Goal: Information Seeking & Learning: Learn about a topic

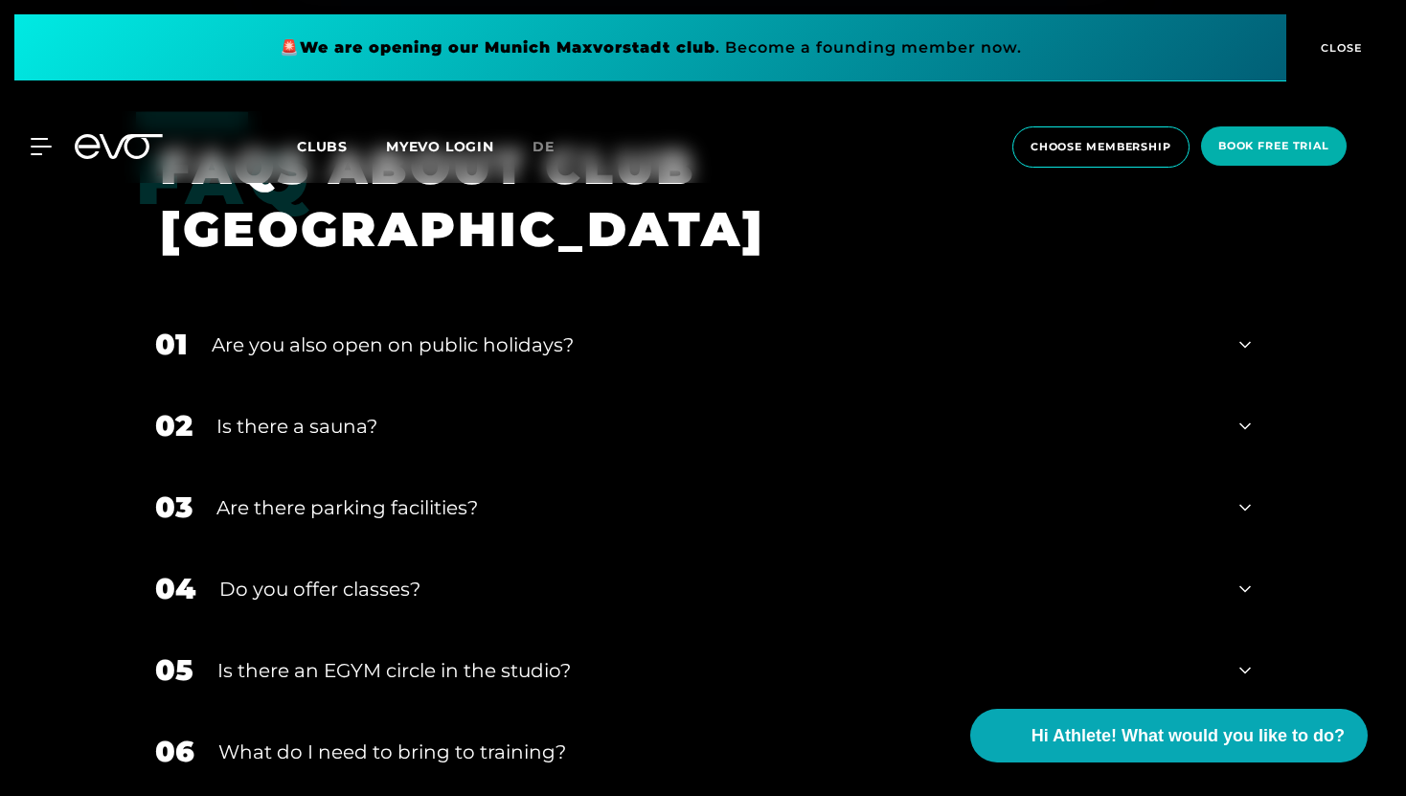
scroll to position [6707, 0]
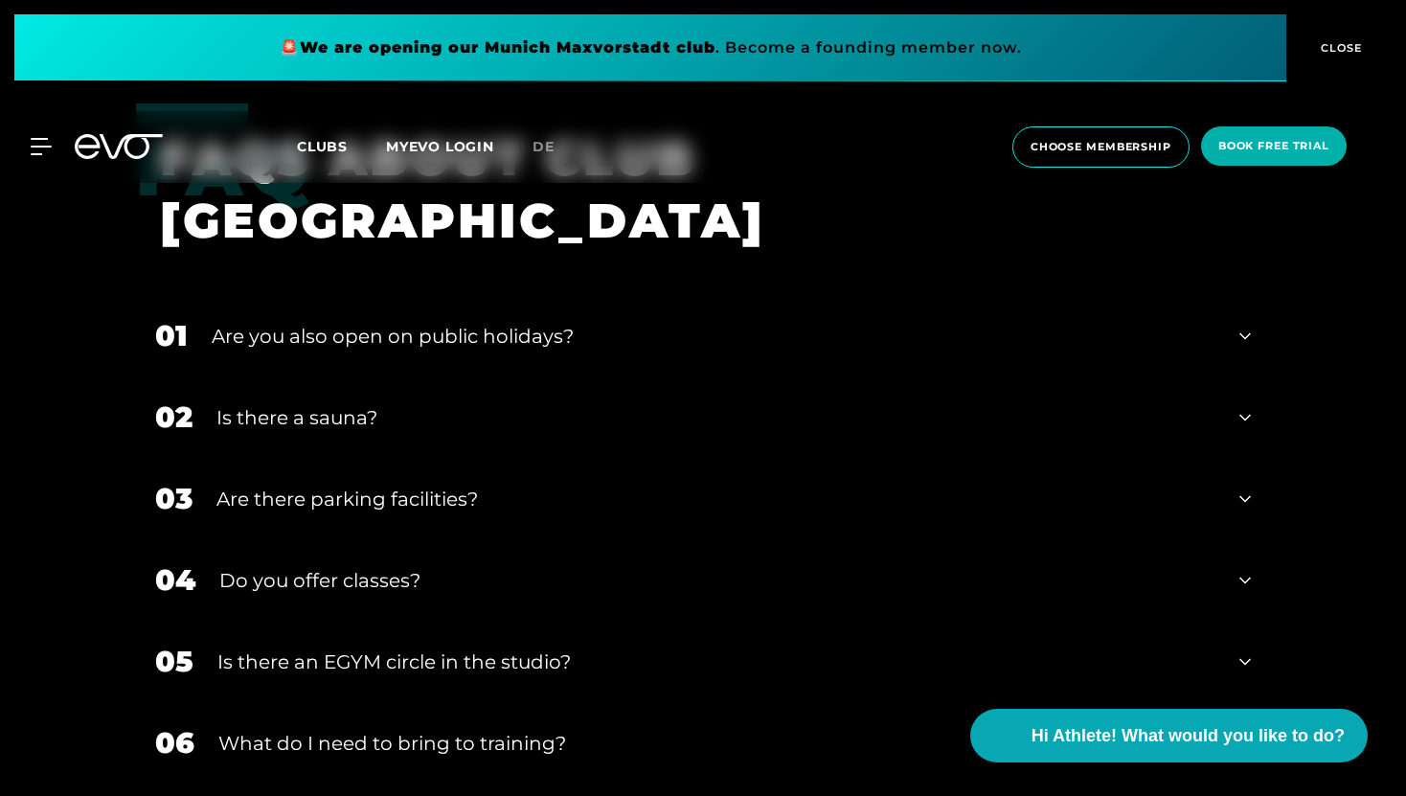
click at [363, 403] on div "Is there a sauna?" at bounding box center [716, 417] width 999 height 29
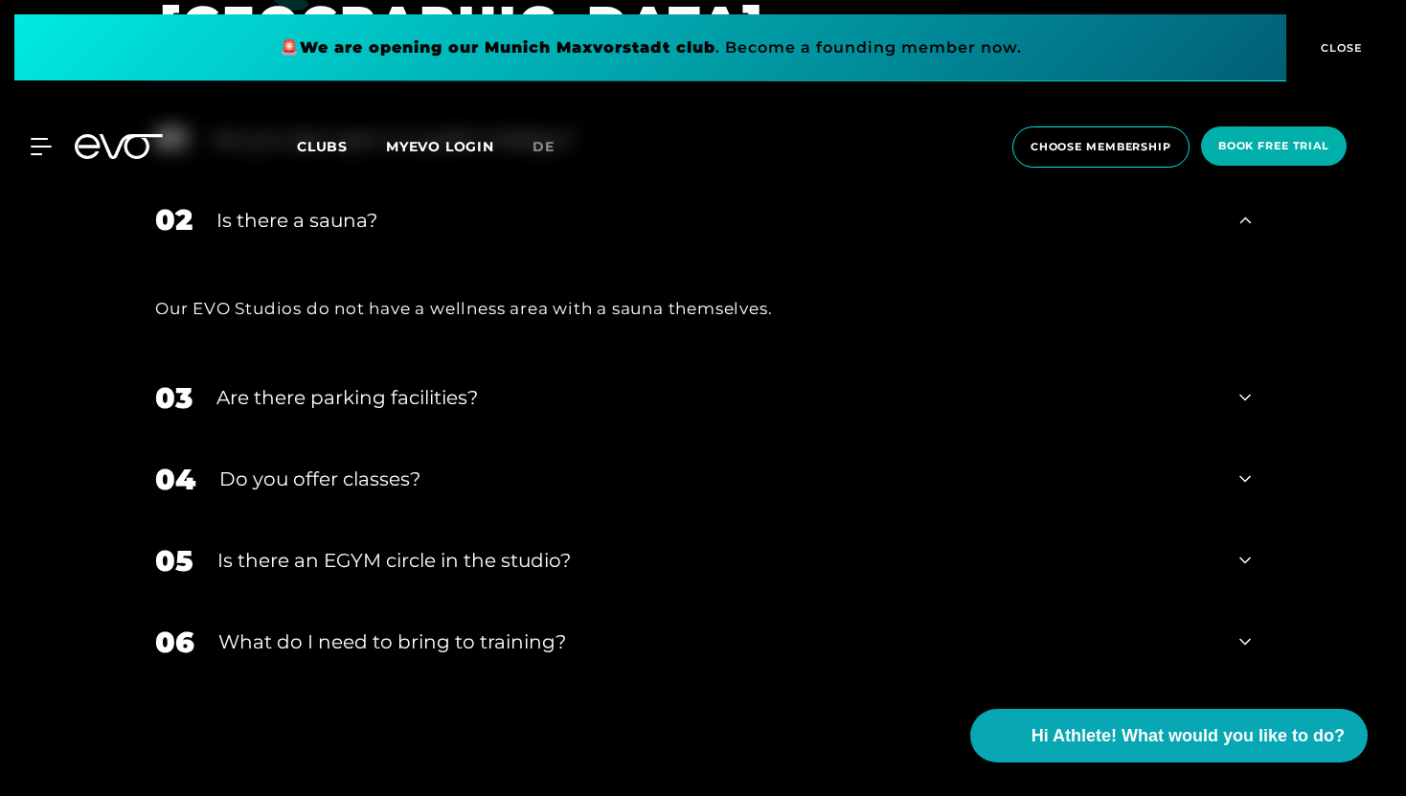
scroll to position [6969, 0]
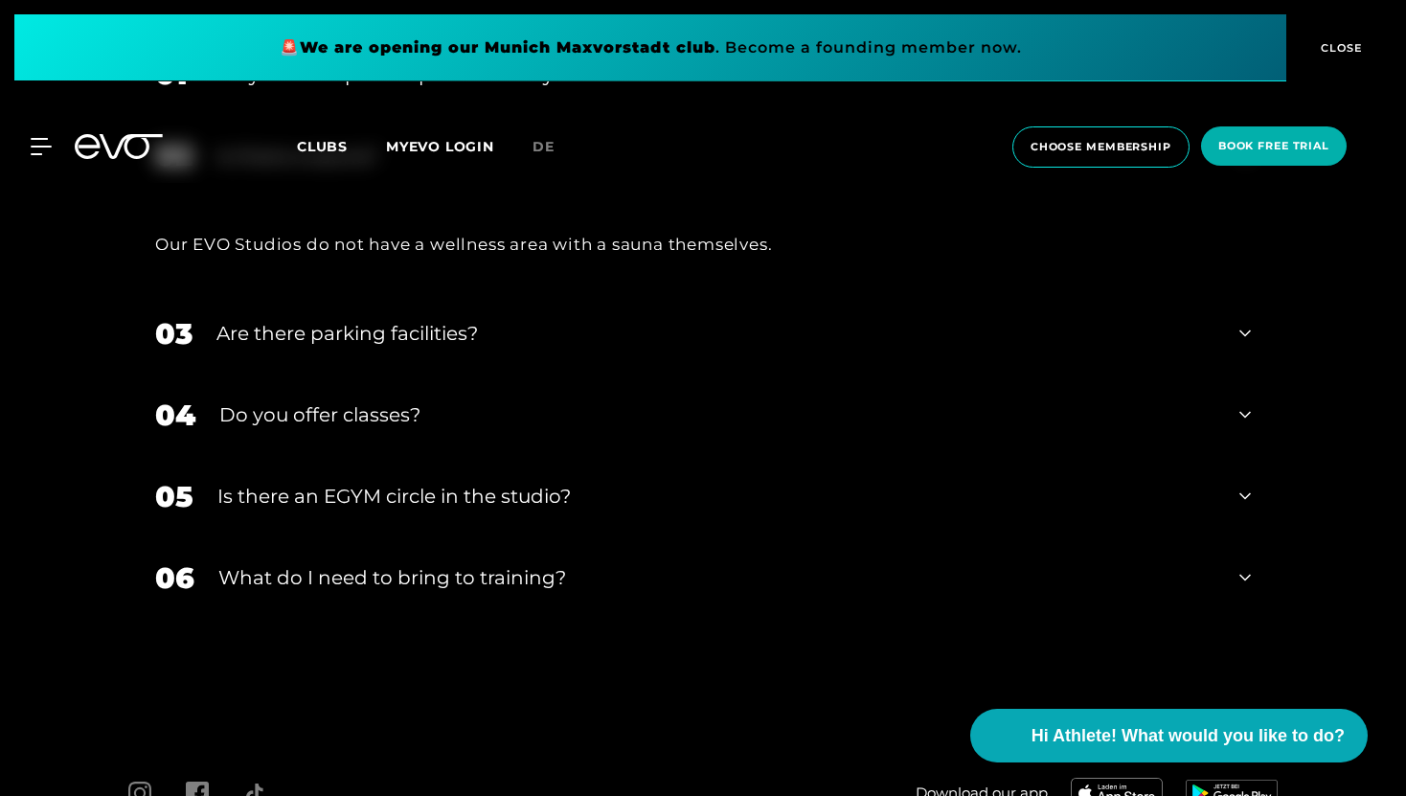
click at [354, 563] on div "What do I need to bring to training?" at bounding box center [716, 577] width 997 height 29
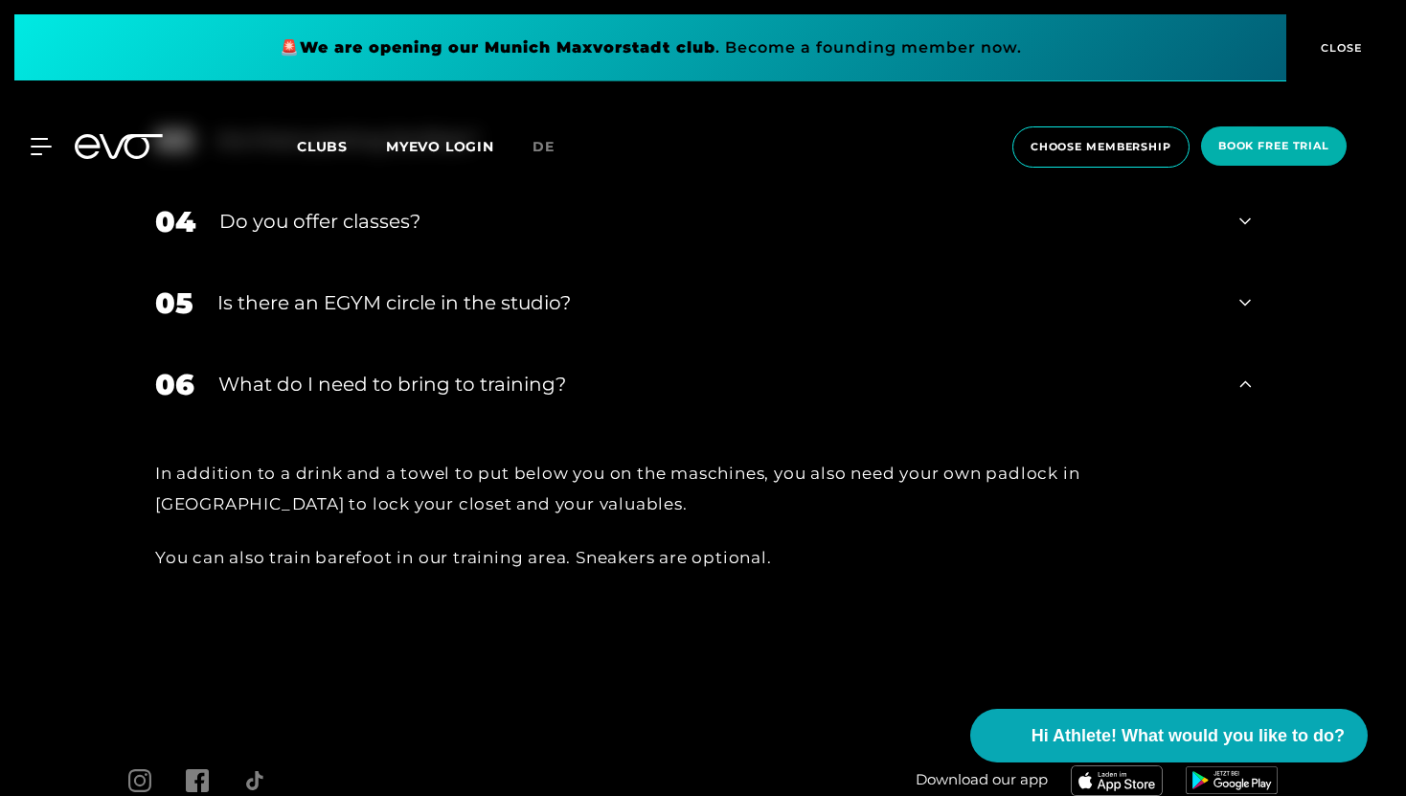
scroll to position [7259, 0]
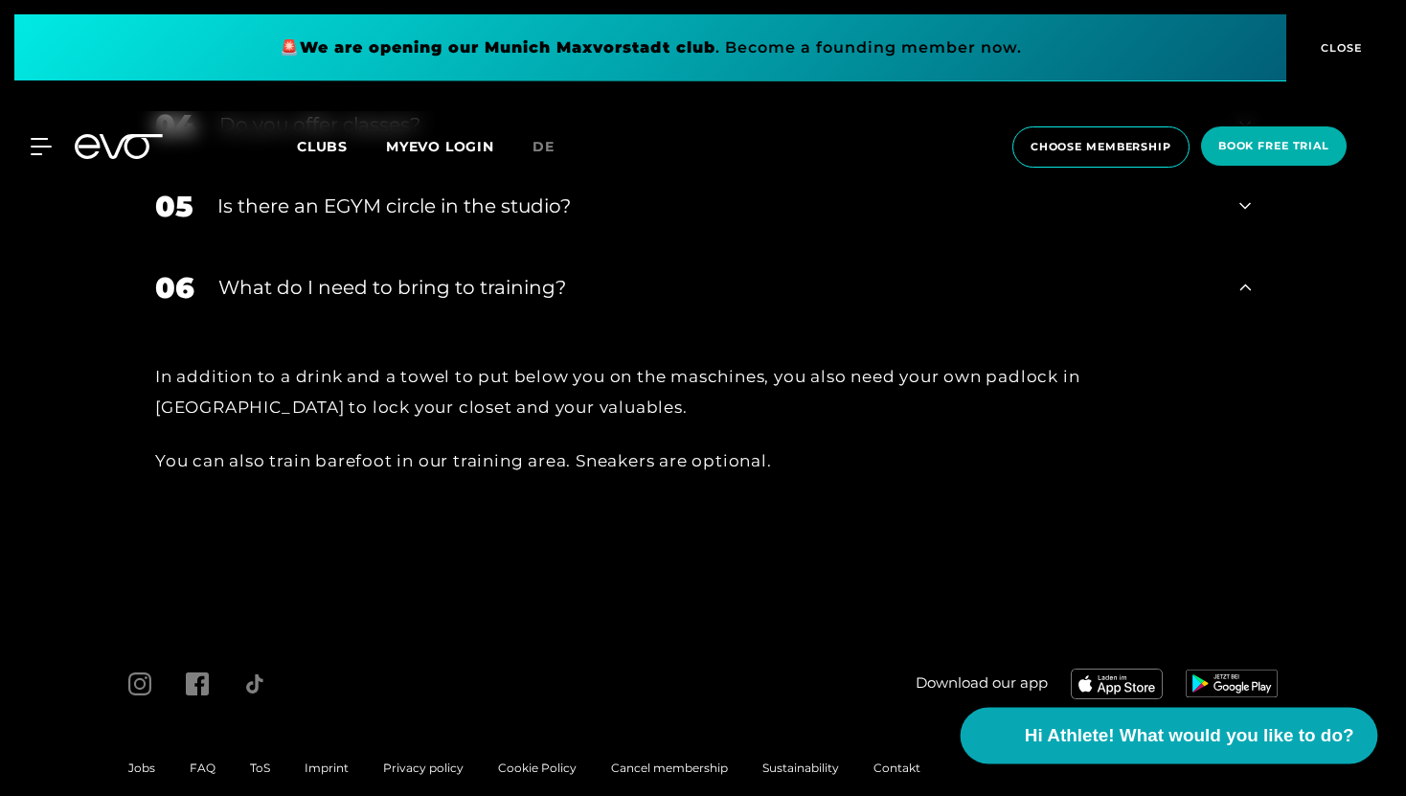
click at [1044, 733] on span "Hi Athlete! What would you like to do?" at bounding box center [1189, 735] width 330 height 27
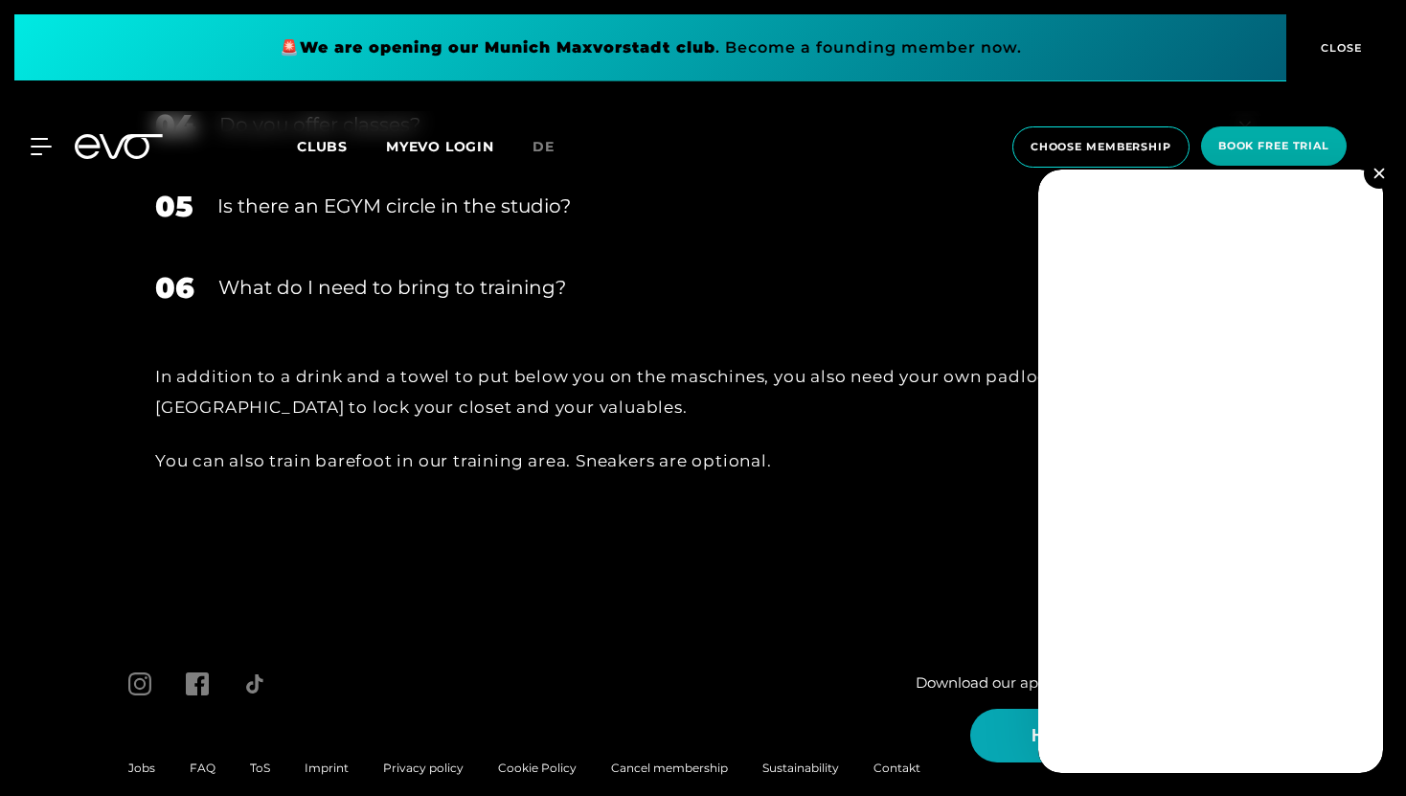
click at [1381, 173] on img at bounding box center [1379, 173] width 11 height 11
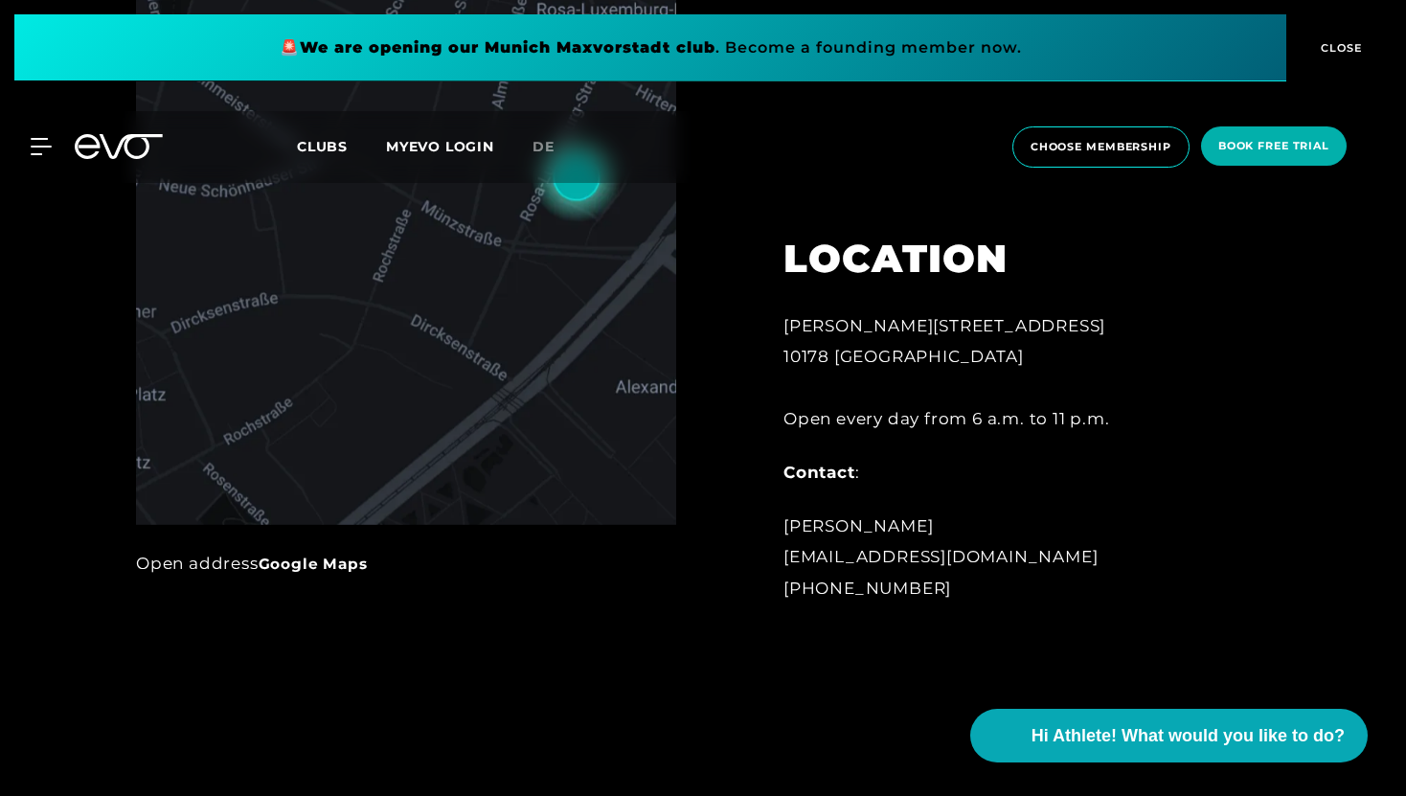
scroll to position [0, 0]
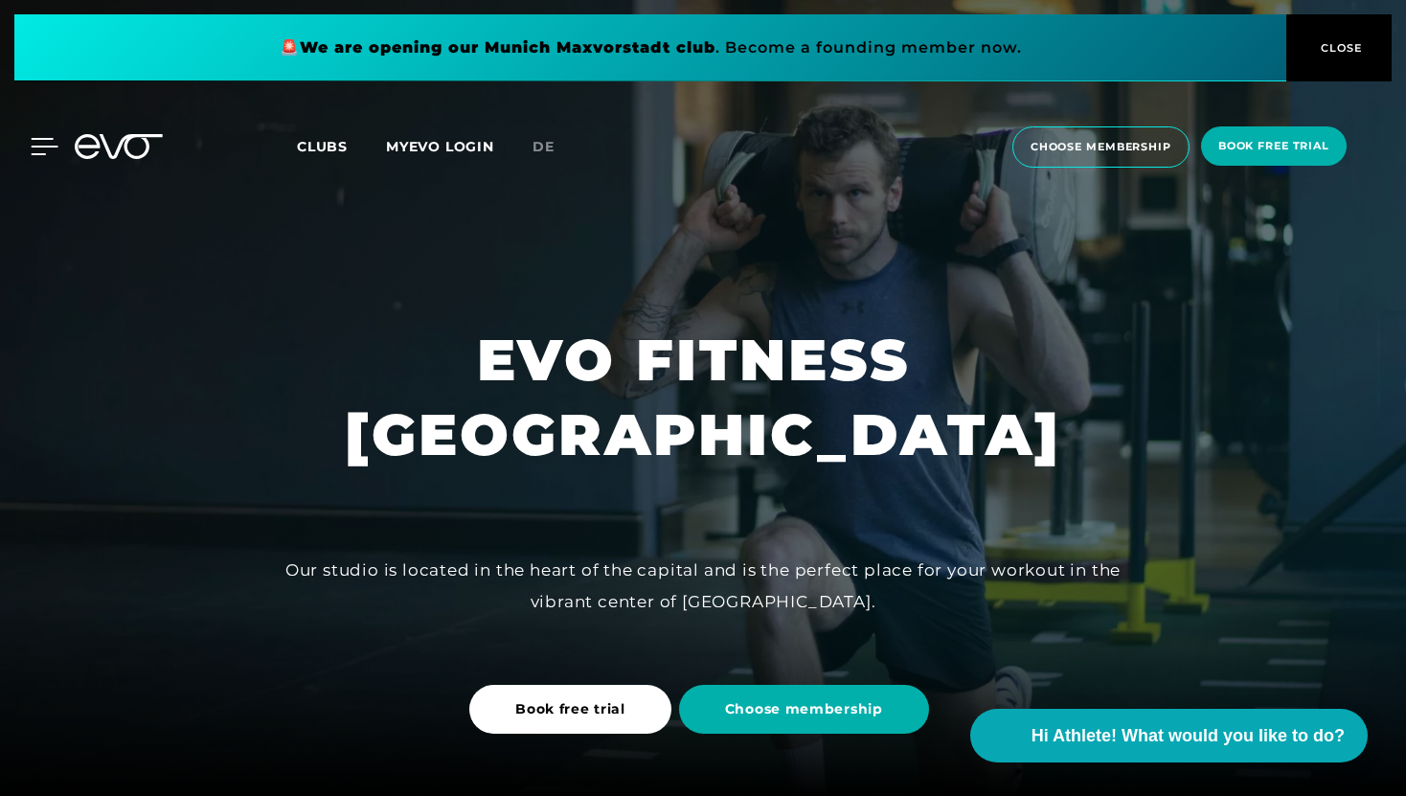
click at [41, 148] on icon at bounding box center [45, 146] width 28 height 17
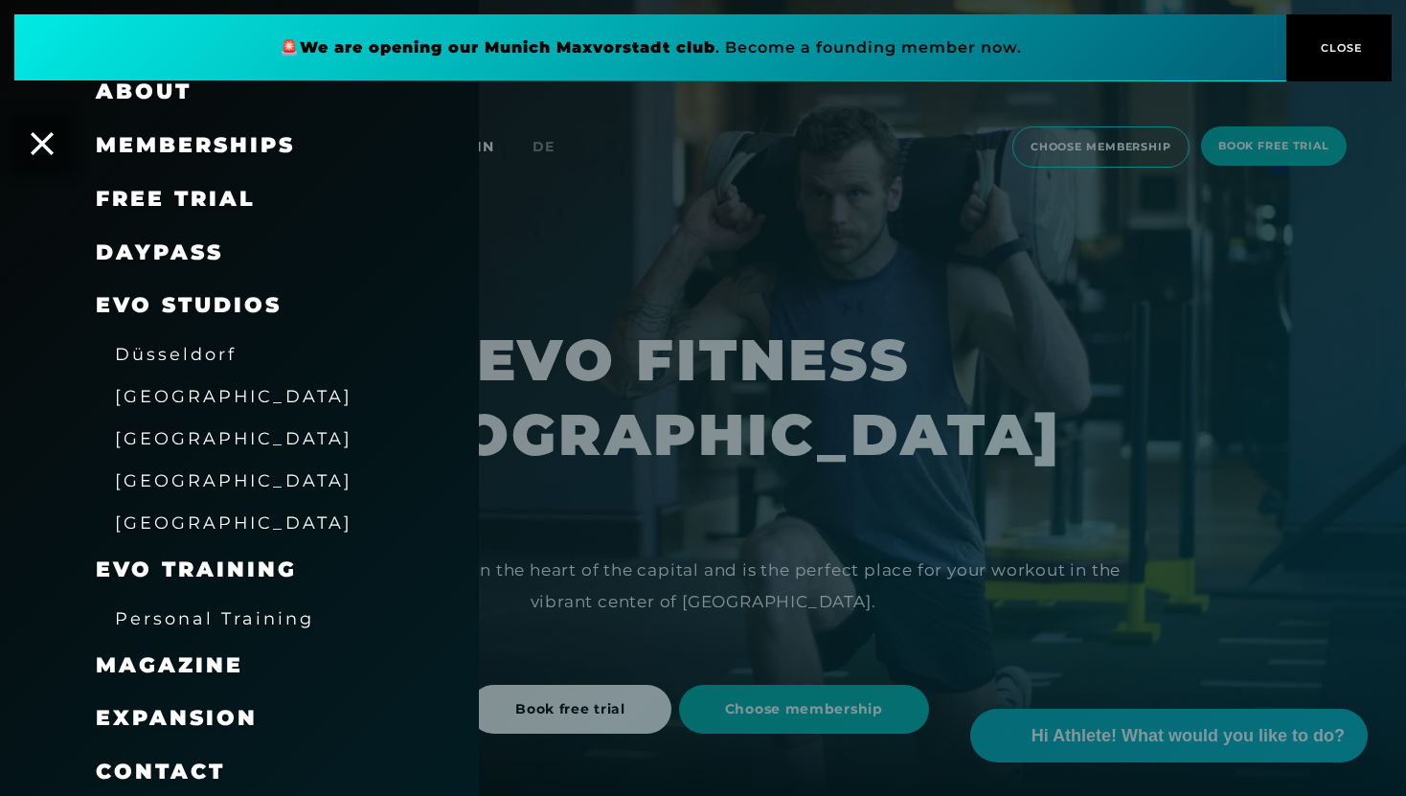
scroll to position [86, 0]
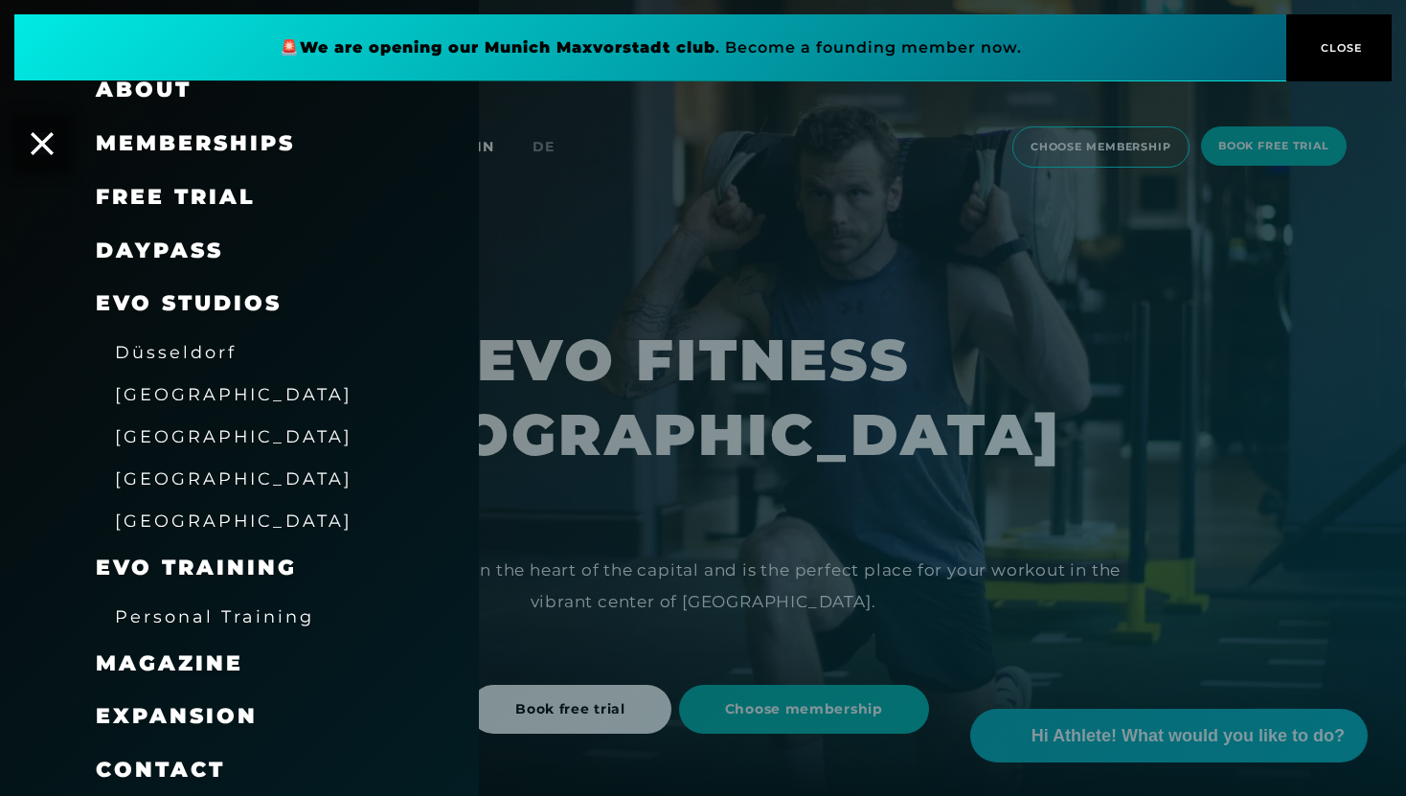
click at [151, 393] on span "[GEOGRAPHIC_DATA]" at bounding box center [234, 394] width 238 height 20
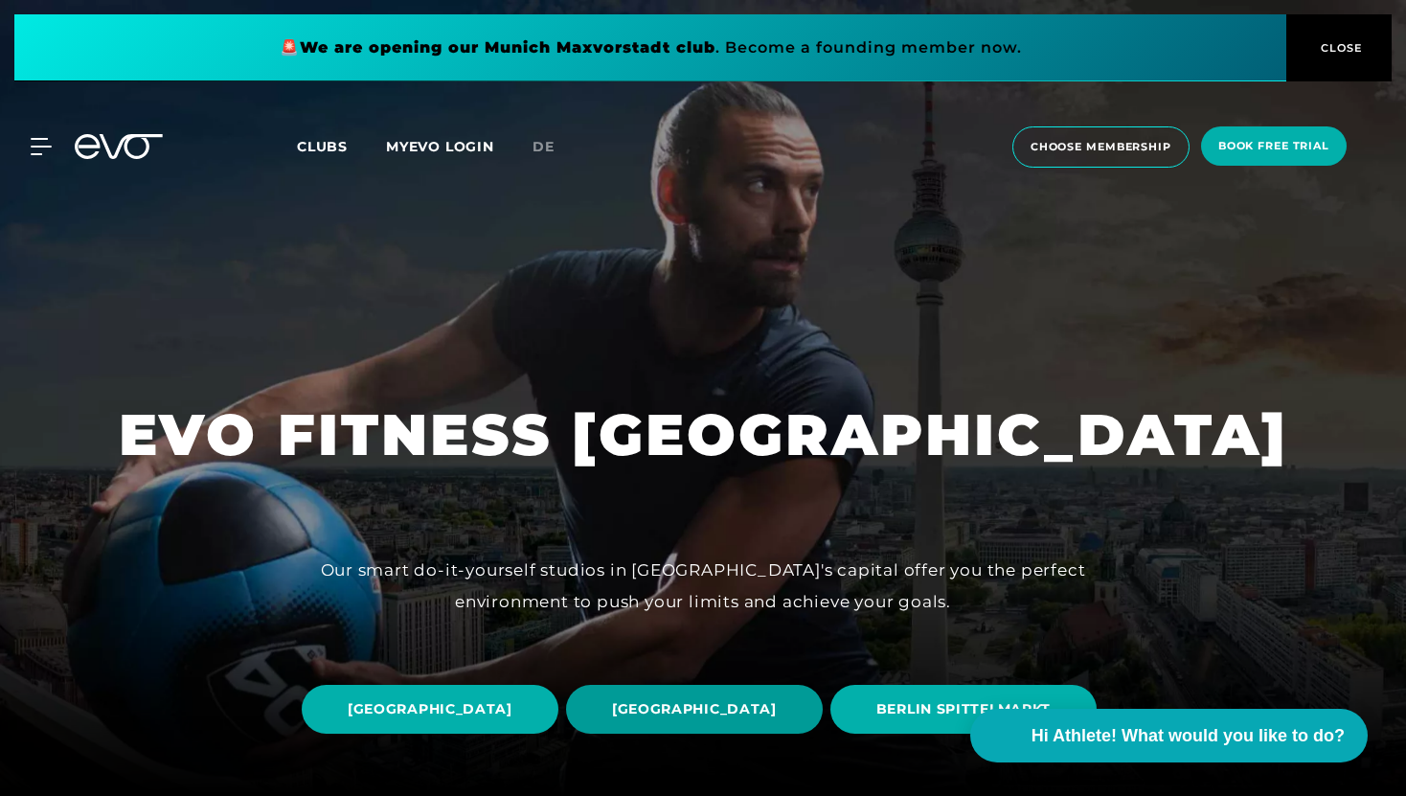
click at [777, 699] on span "[GEOGRAPHIC_DATA]" at bounding box center [694, 709] width 165 height 20
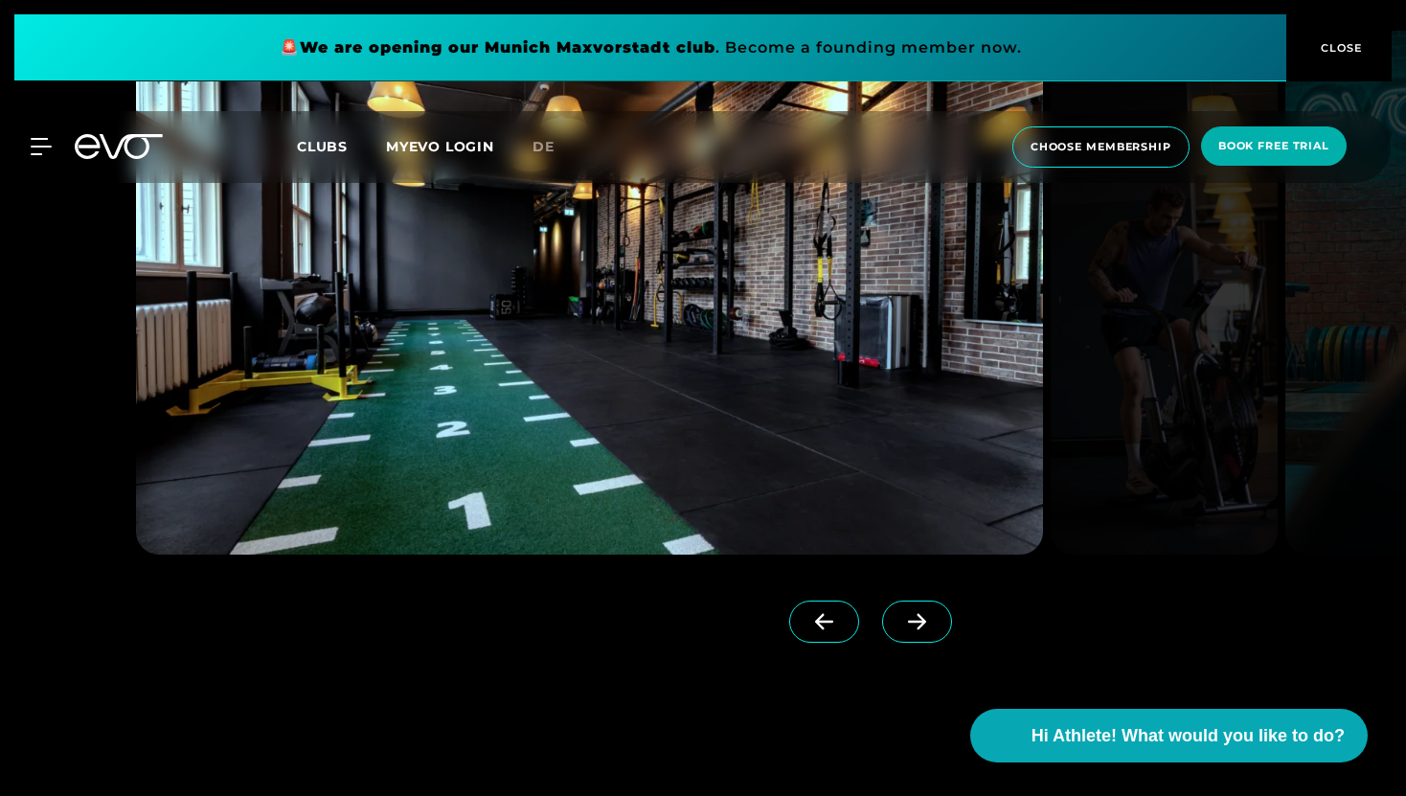
scroll to position [1830, 0]
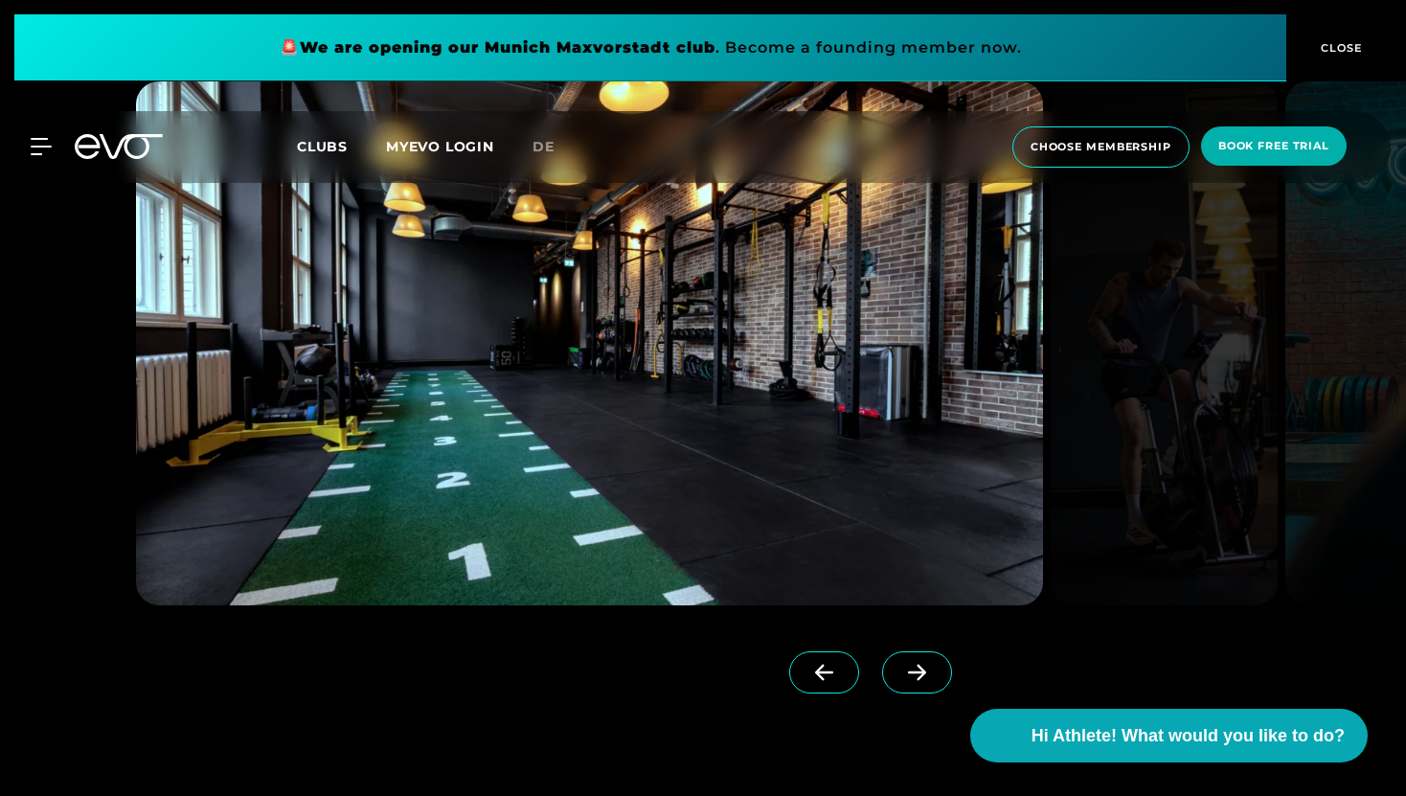
click at [901, 674] on icon at bounding box center [918, 672] width 34 height 17
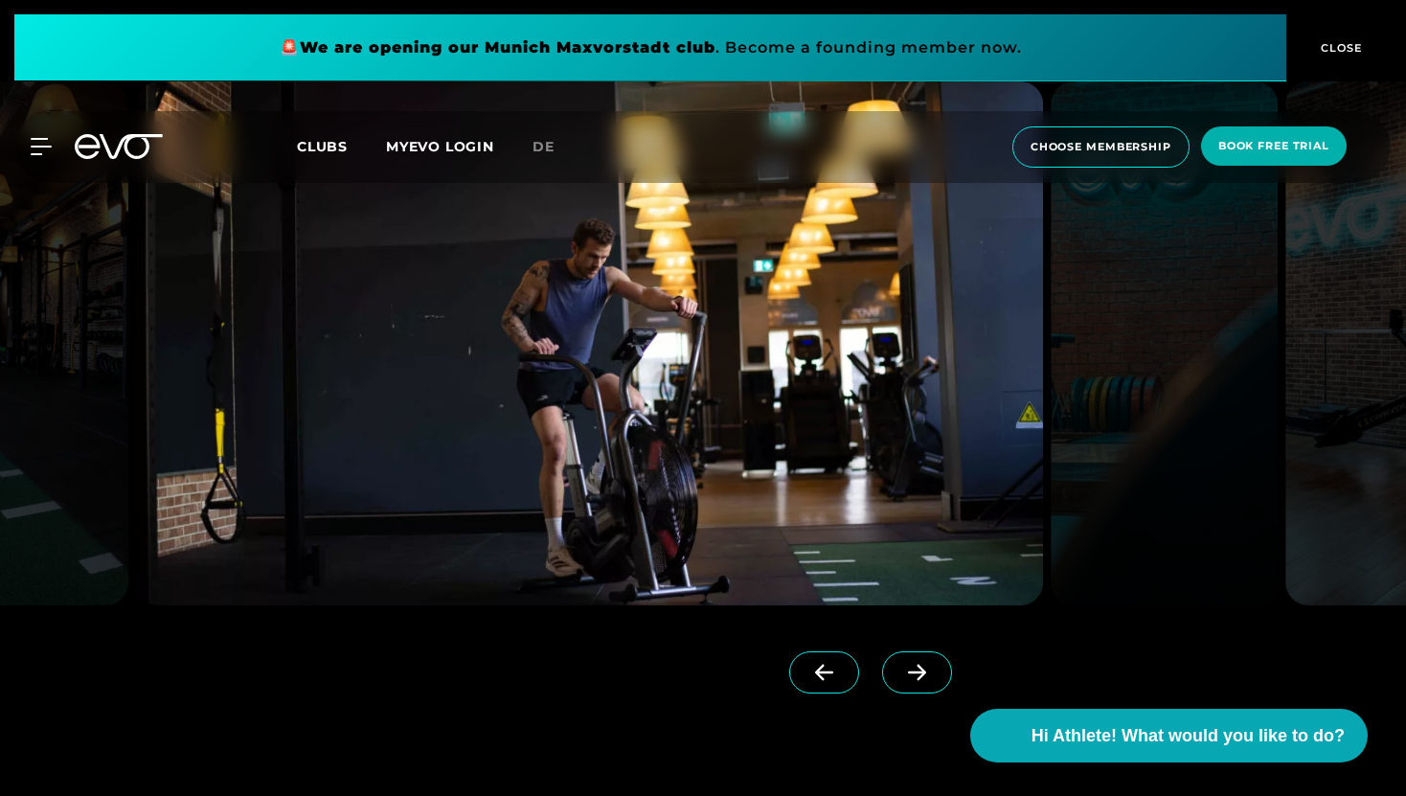
click at [901, 674] on icon at bounding box center [918, 672] width 34 height 17
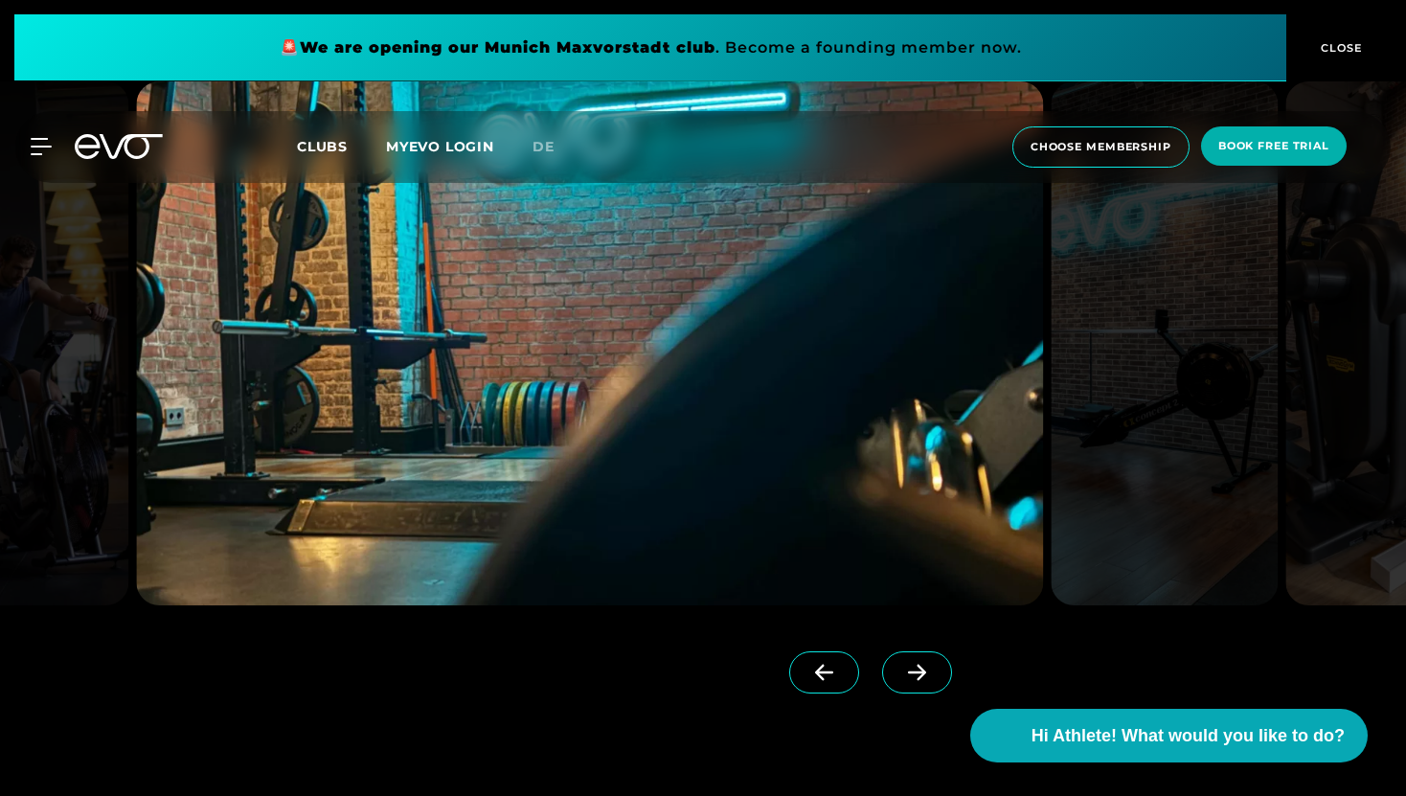
click at [901, 674] on icon at bounding box center [918, 672] width 34 height 17
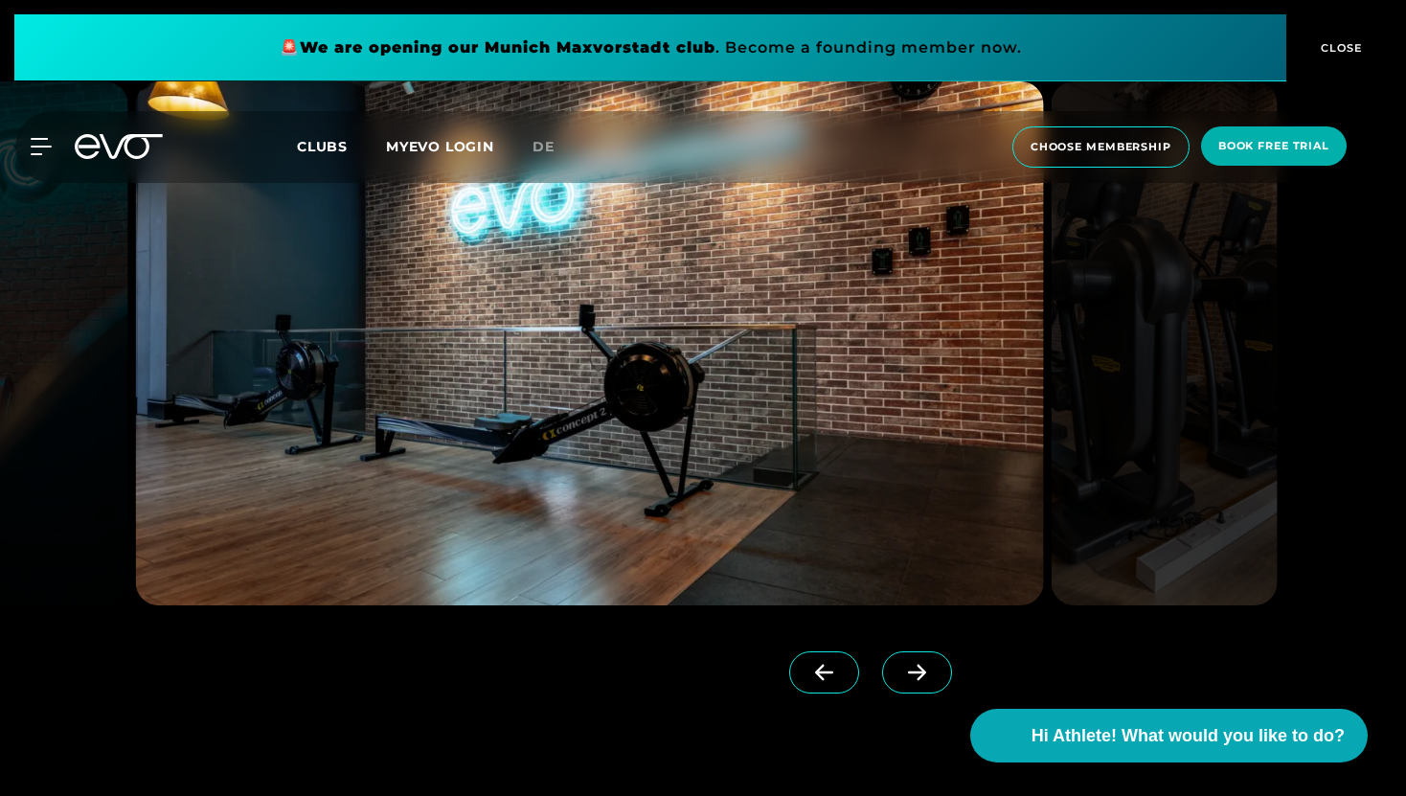
click at [901, 674] on icon at bounding box center [918, 672] width 34 height 17
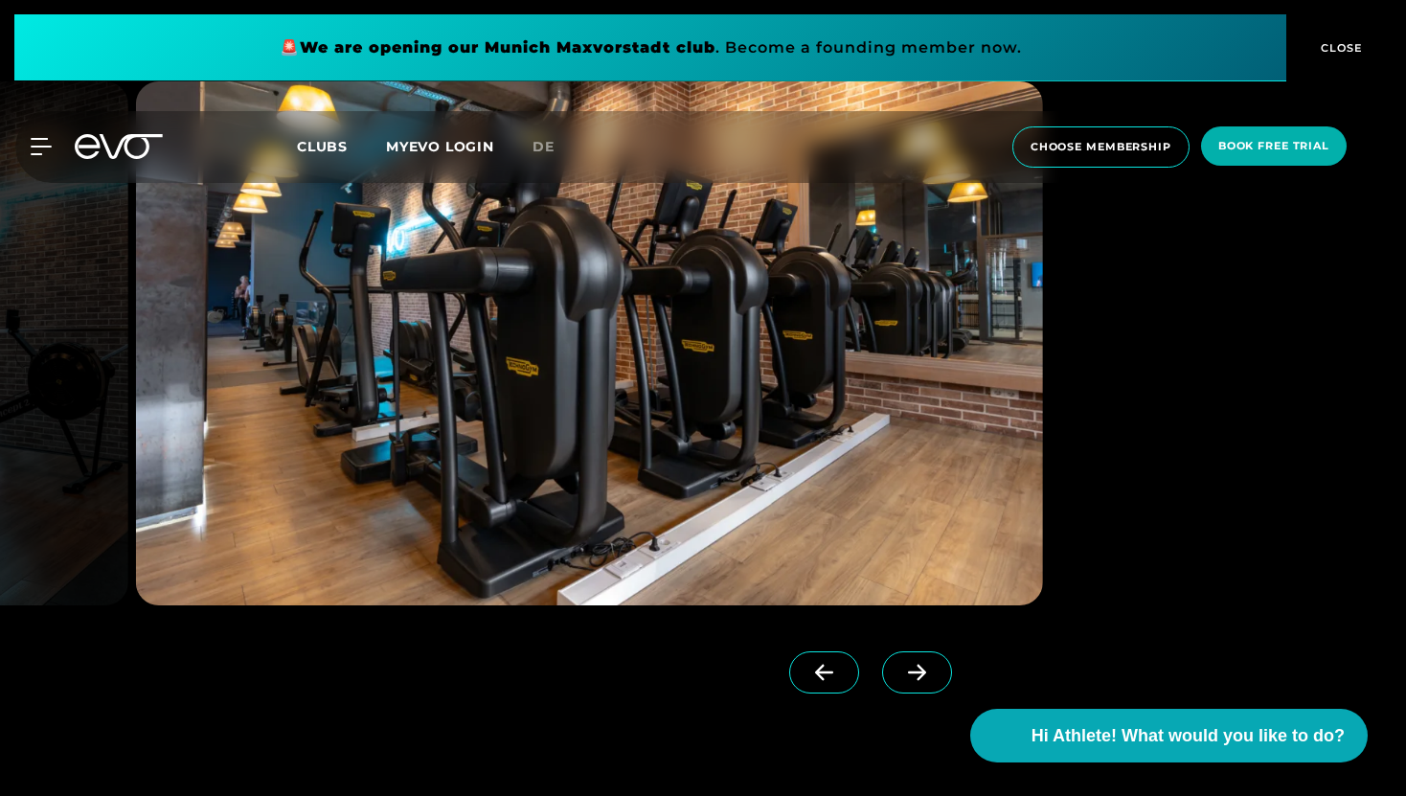
click at [901, 674] on icon at bounding box center [918, 672] width 34 height 17
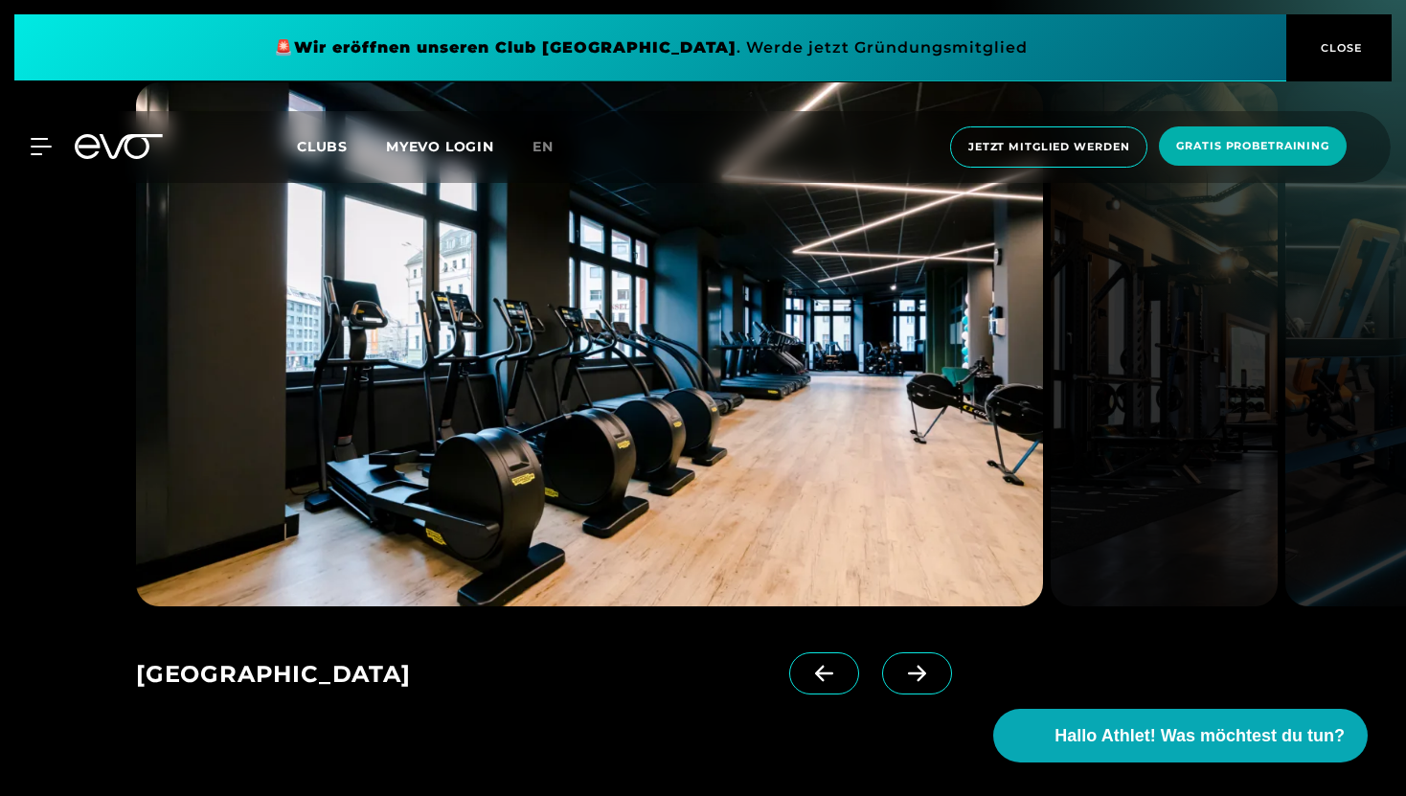
scroll to position [2533, 0]
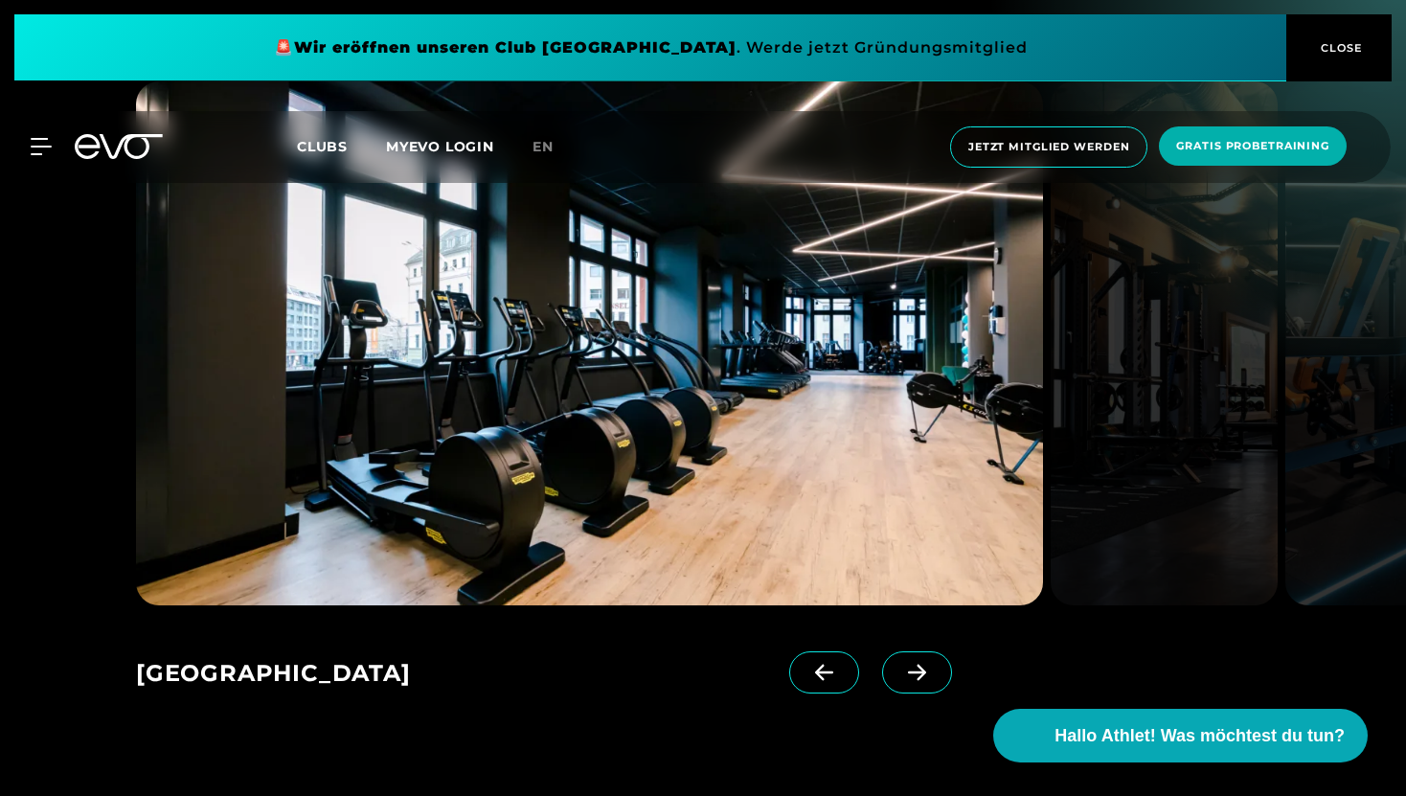
click at [901, 681] on icon at bounding box center [918, 672] width 34 height 17
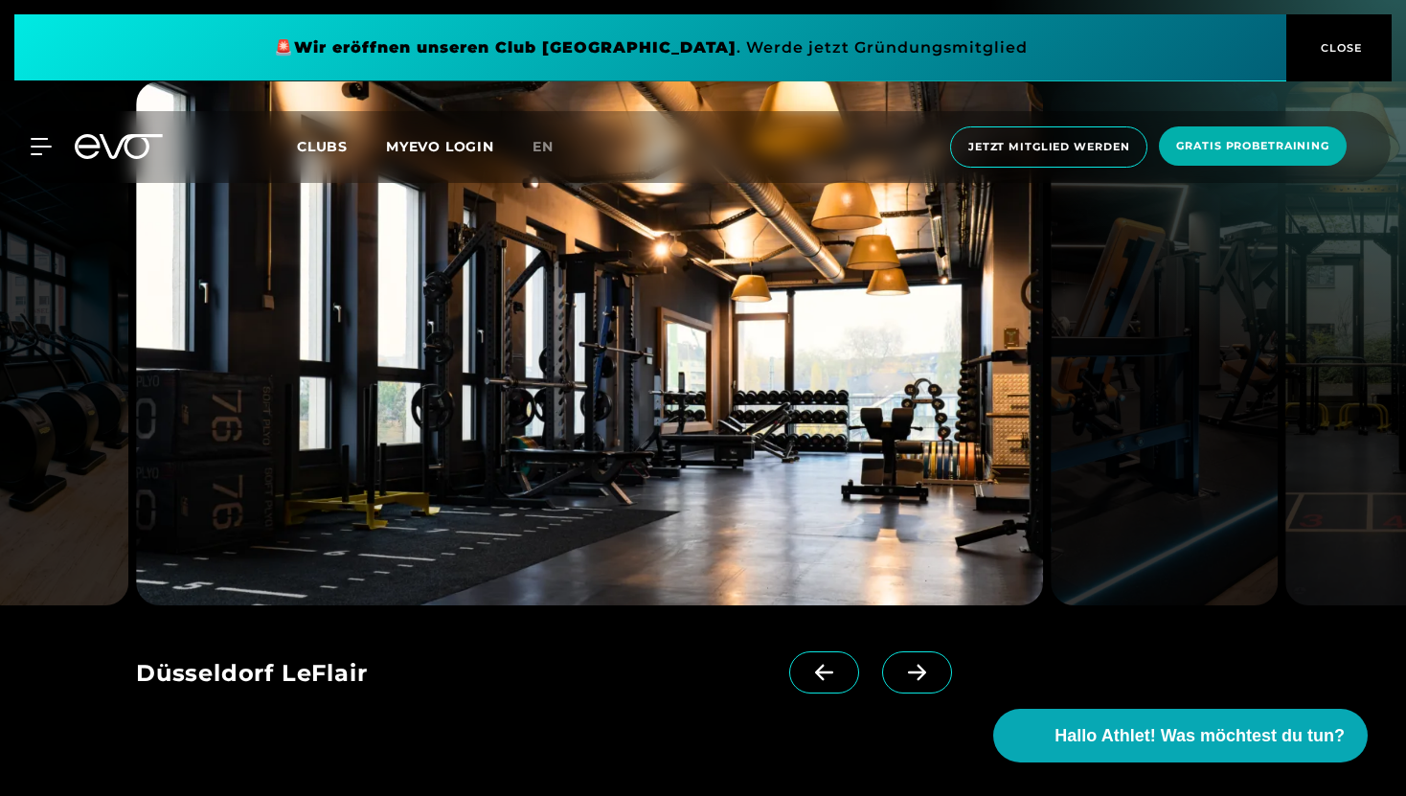
click at [901, 681] on icon at bounding box center [918, 672] width 34 height 17
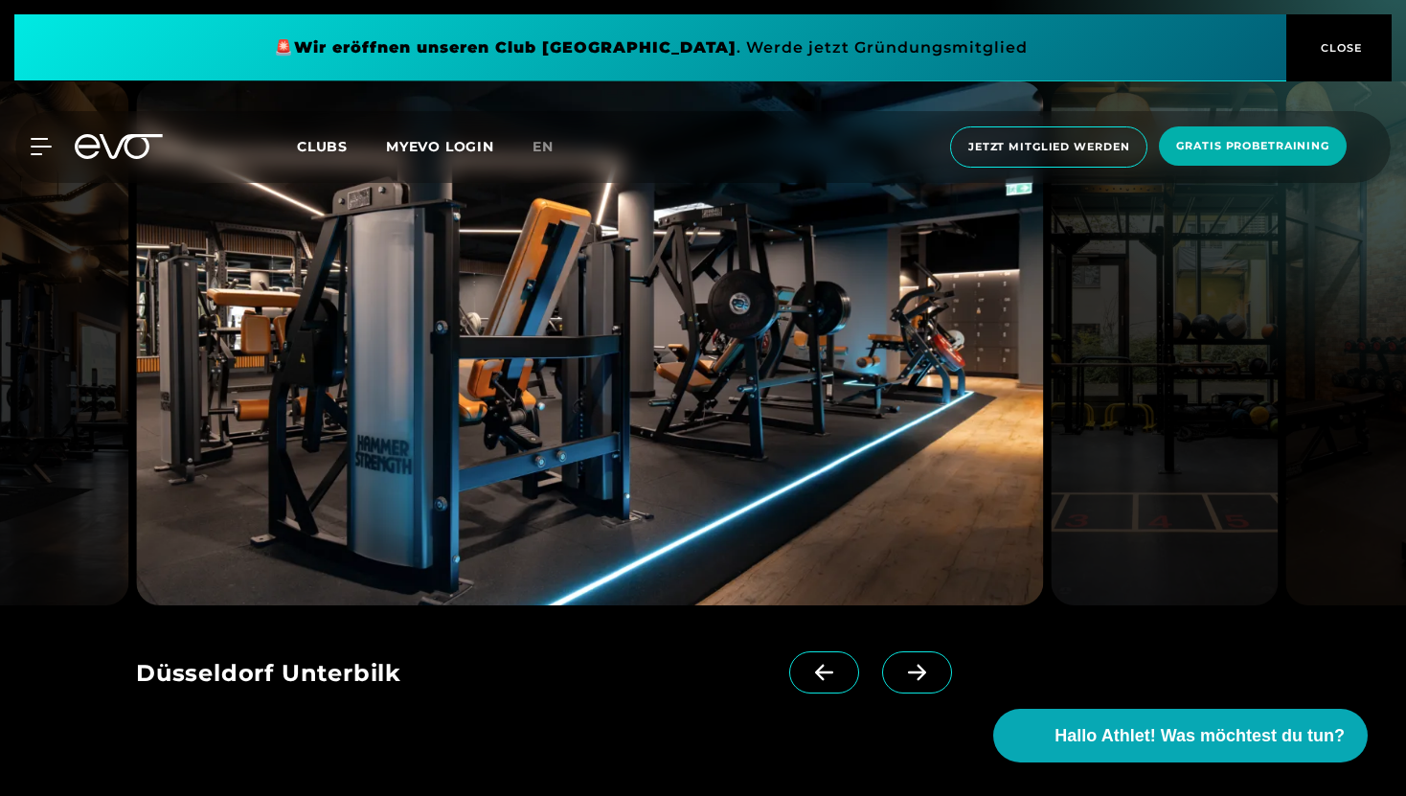
click at [901, 681] on icon at bounding box center [918, 672] width 34 height 17
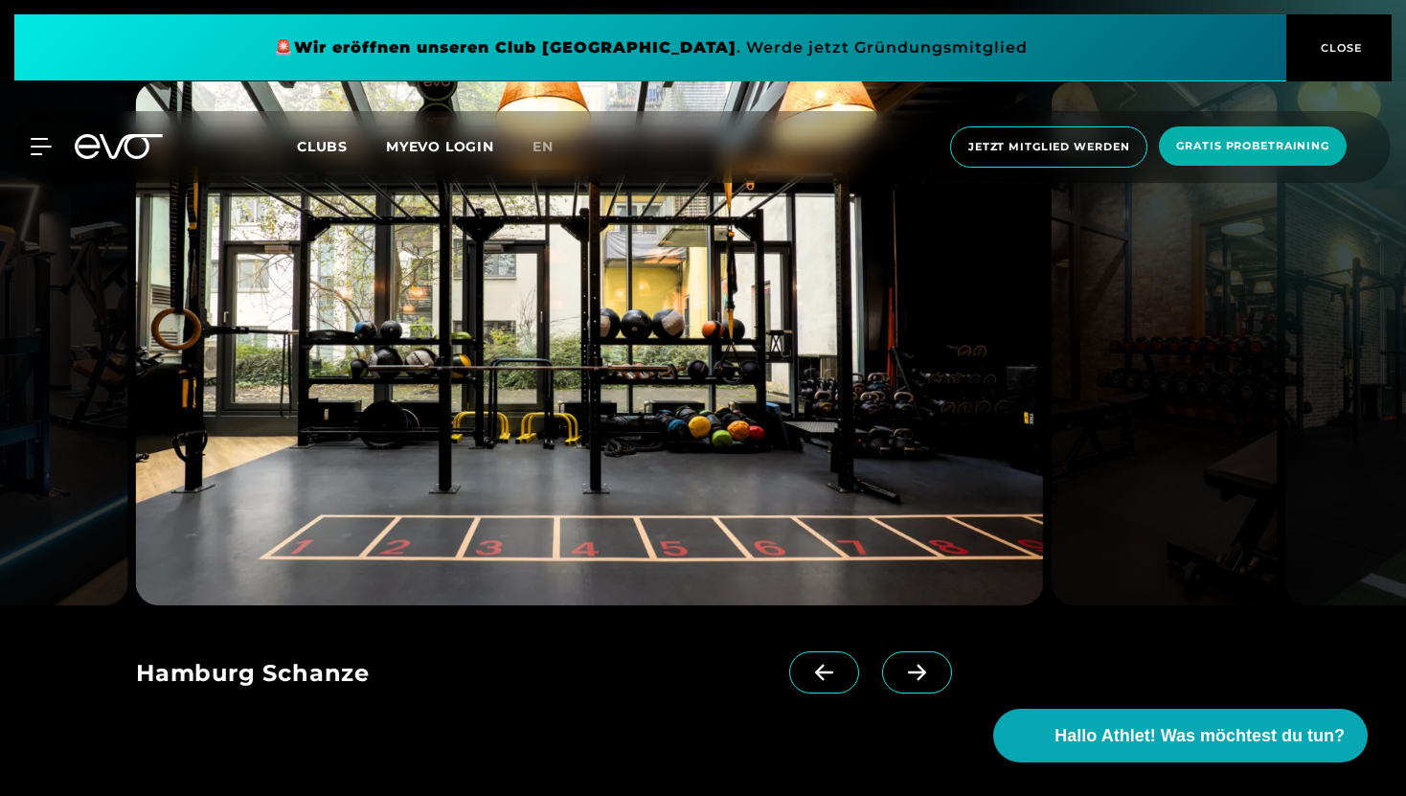
click at [901, 681] on icon at bounding box center [918, 672] width 34 height 17
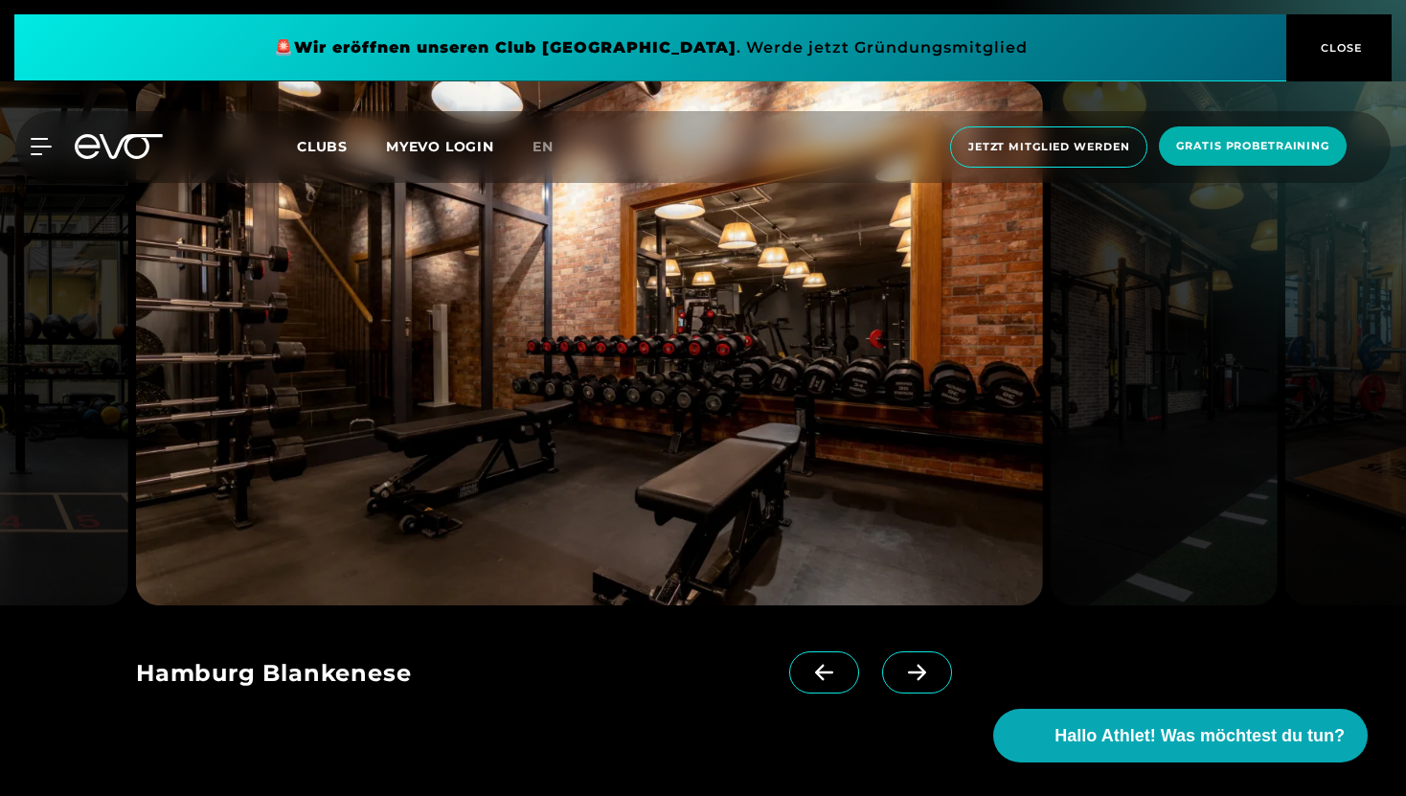
click at [901, 681] on icon at bounding box center [918, 672] width 34 height 17
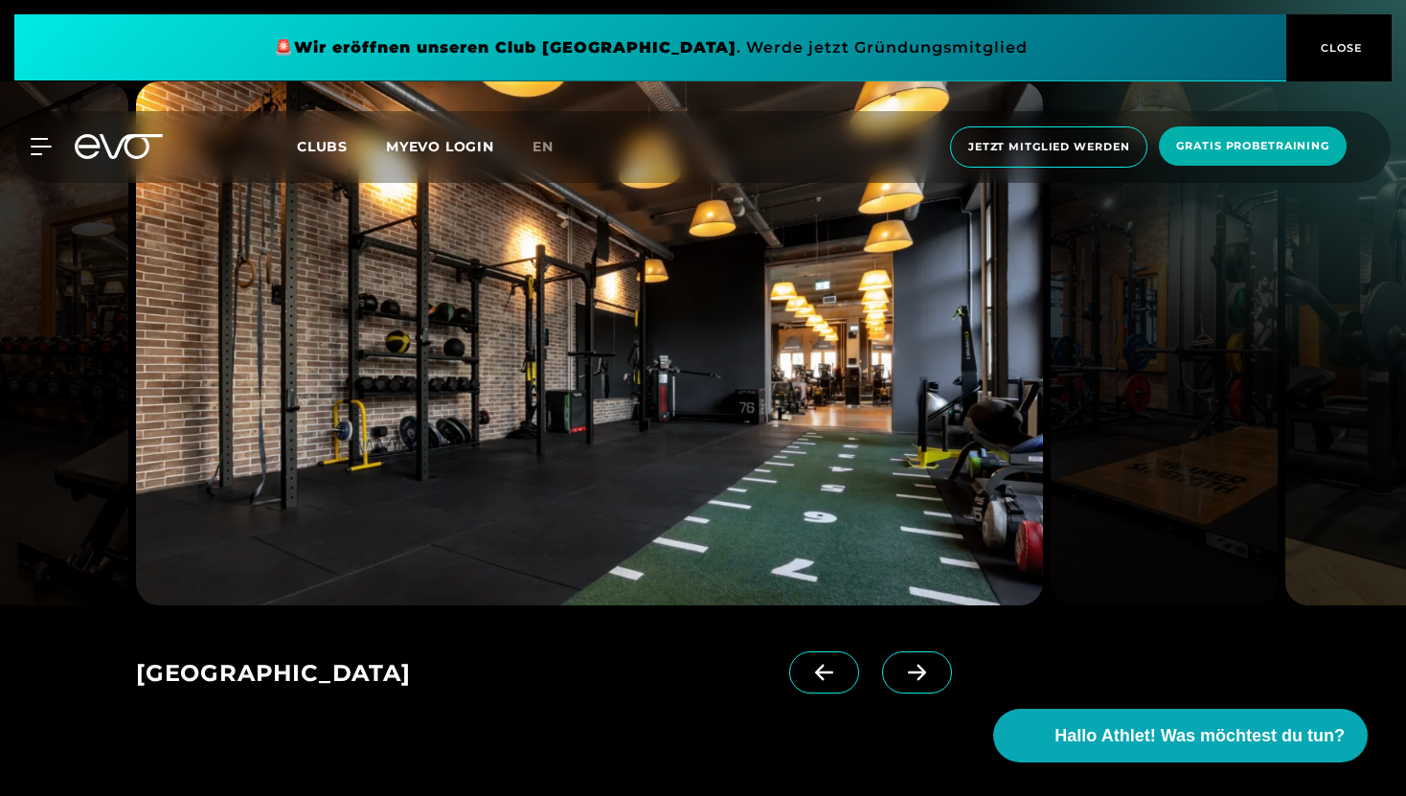
click at [901, 681] on icon at bounding box center [918, 672] width 34 height 17
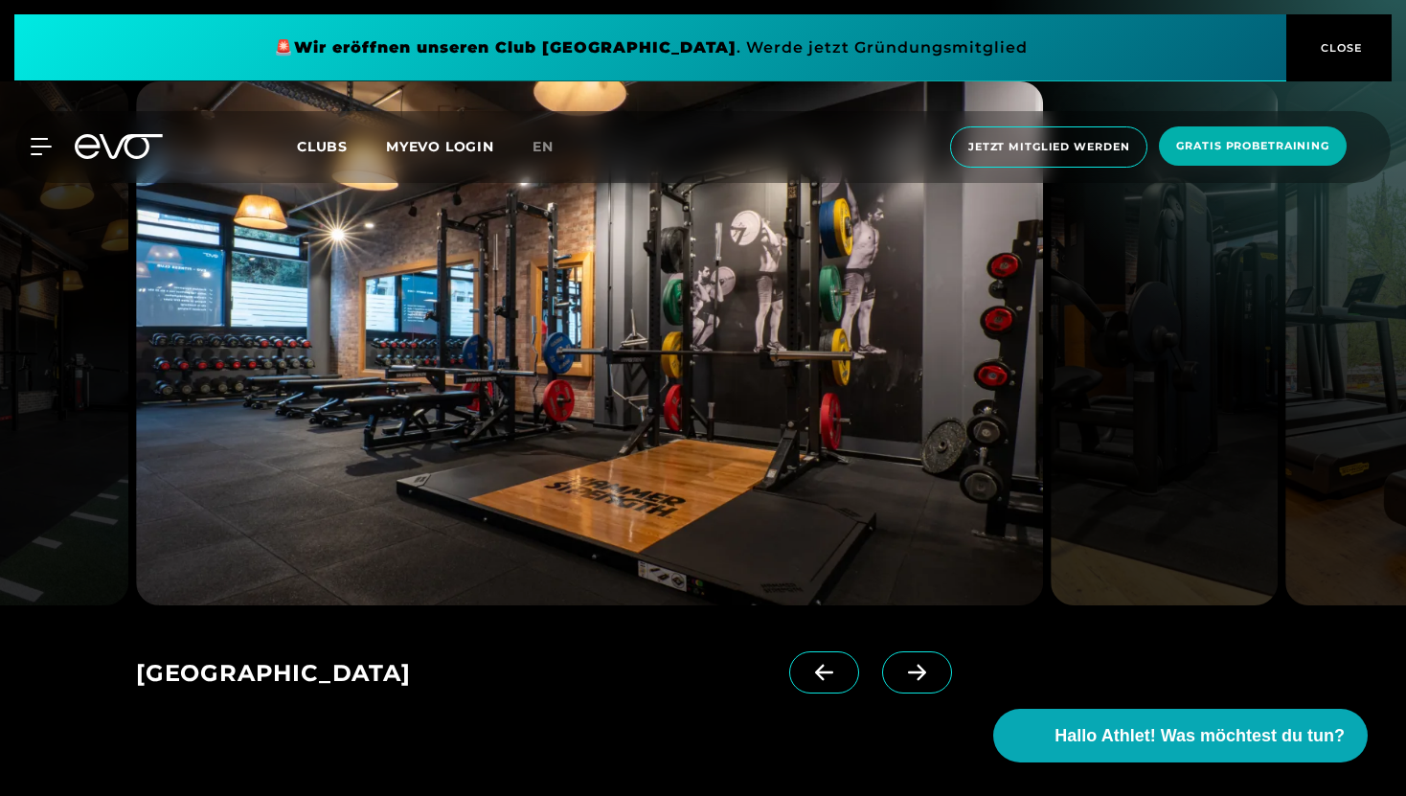
click at [901, 681] on icon at bounding box center [918, 672] width 34 height 17
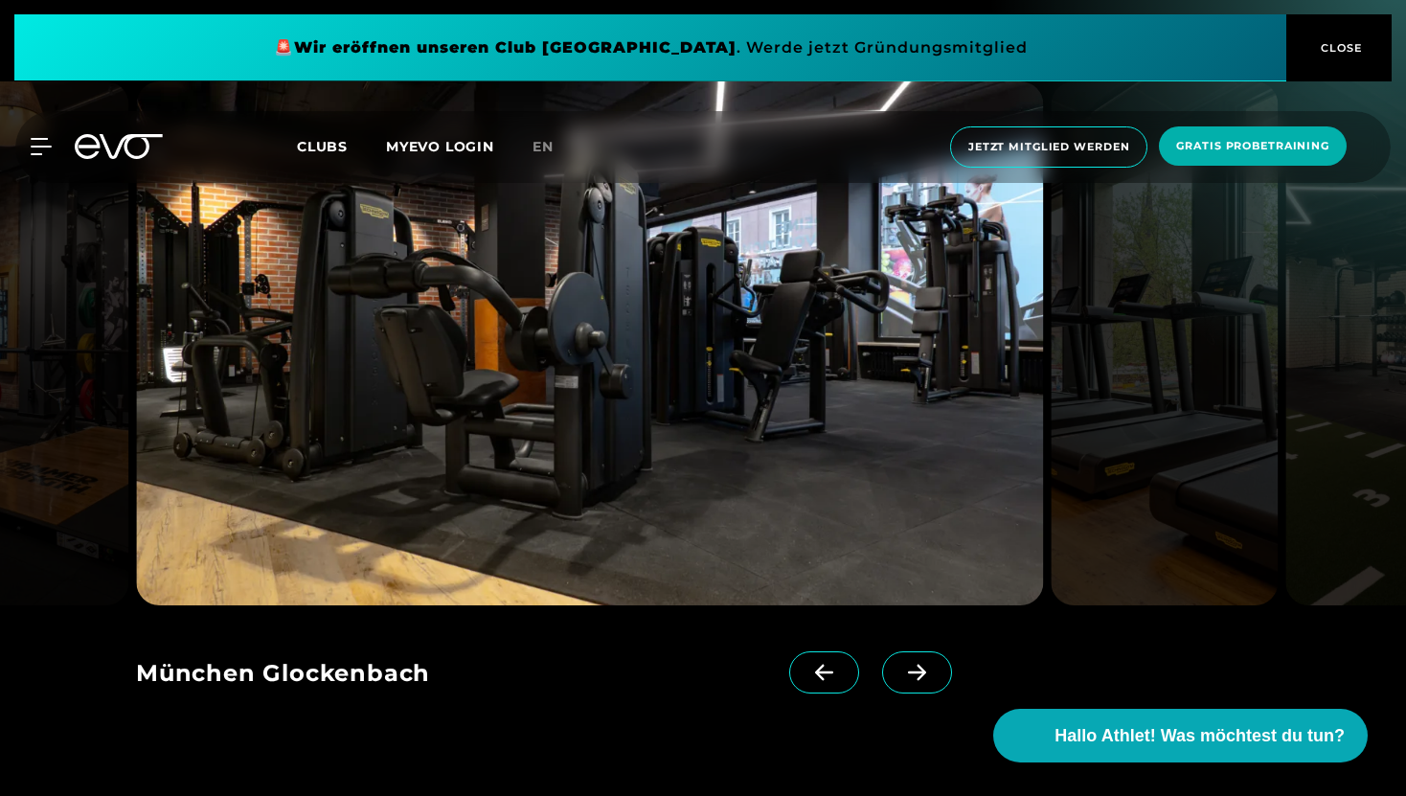
click at [901, 681] on icon at bounding box center [918, 672] width 34 height 17
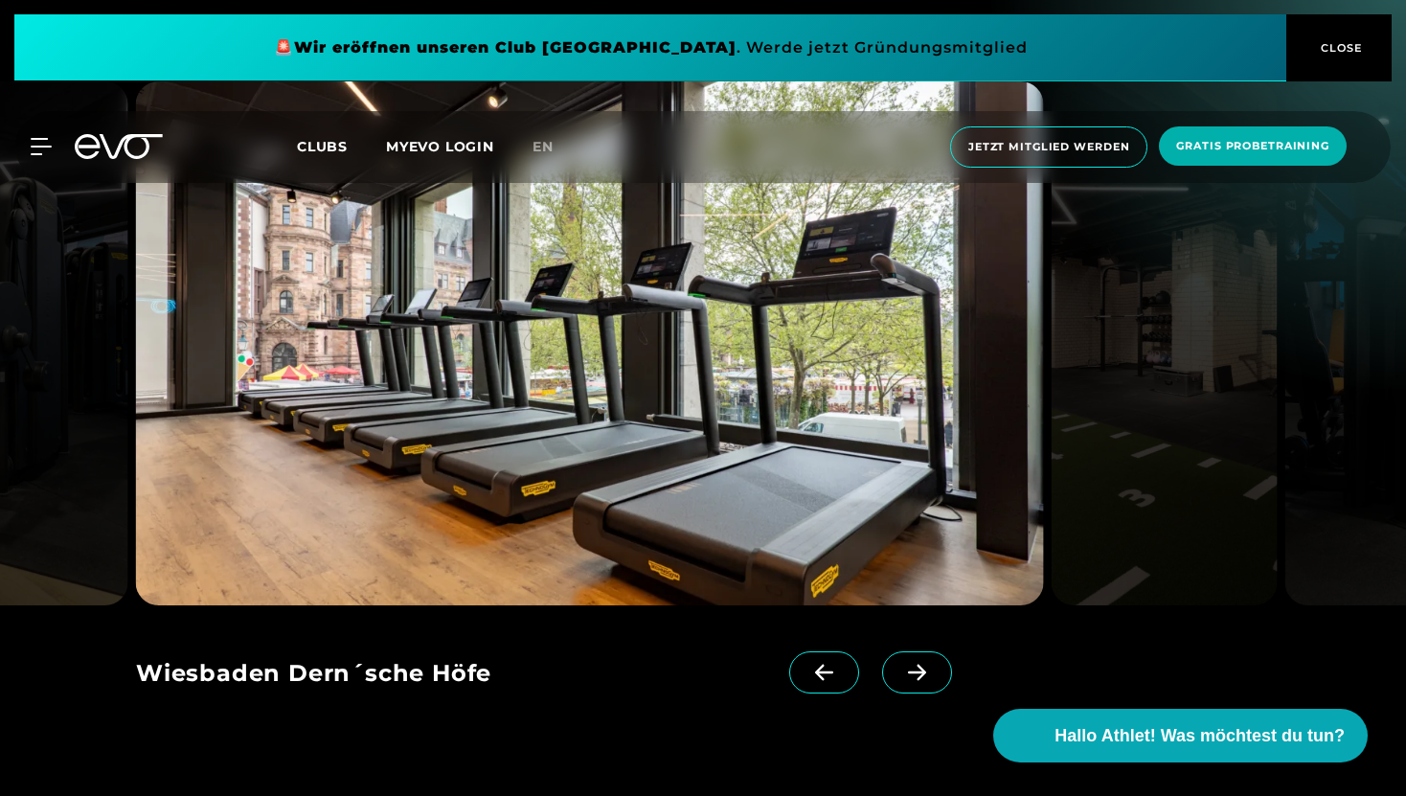
click at [901, 681] on icon at bounding box center [918, 672] width 34 height 17
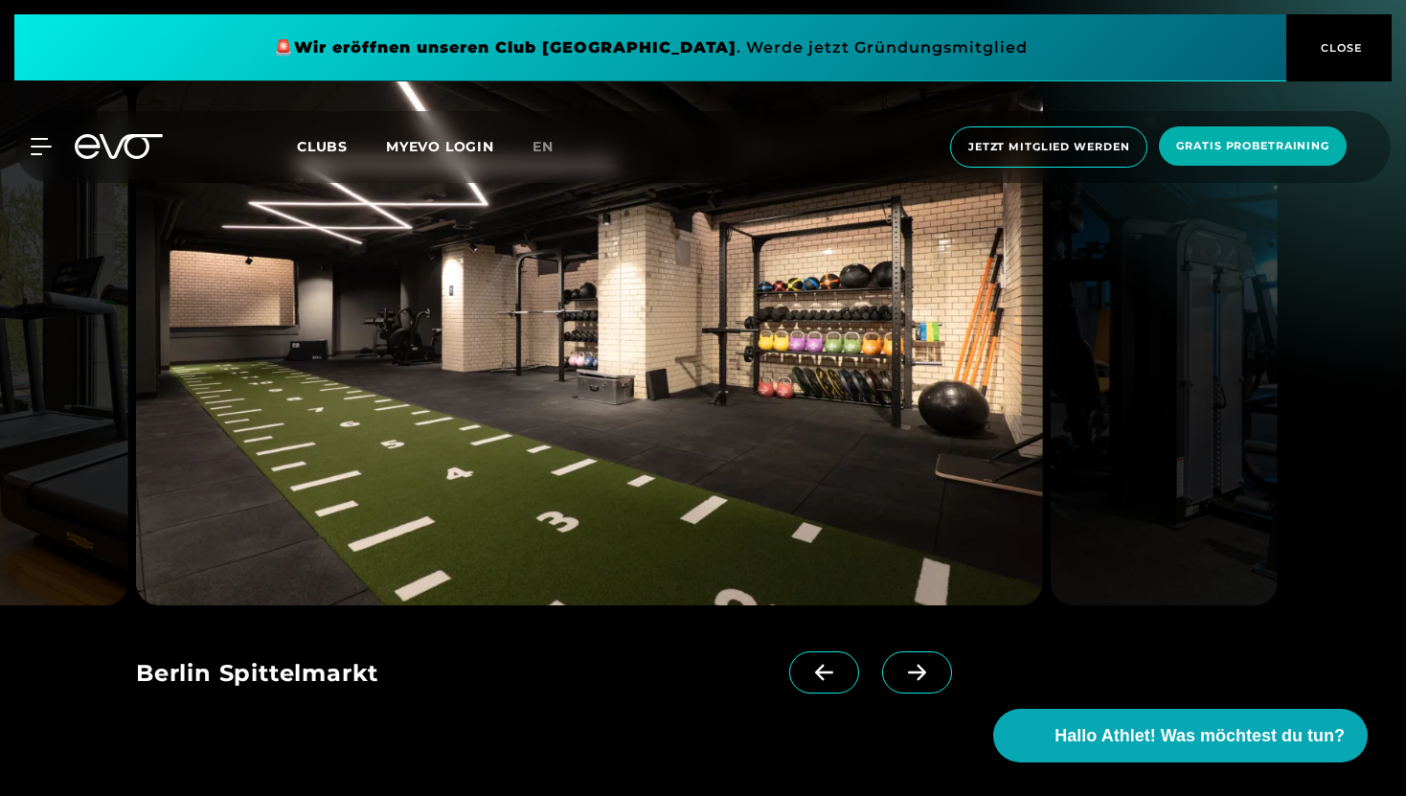
click at [901, 681] on icon at bounding box center [918, 672] width 34 height 17
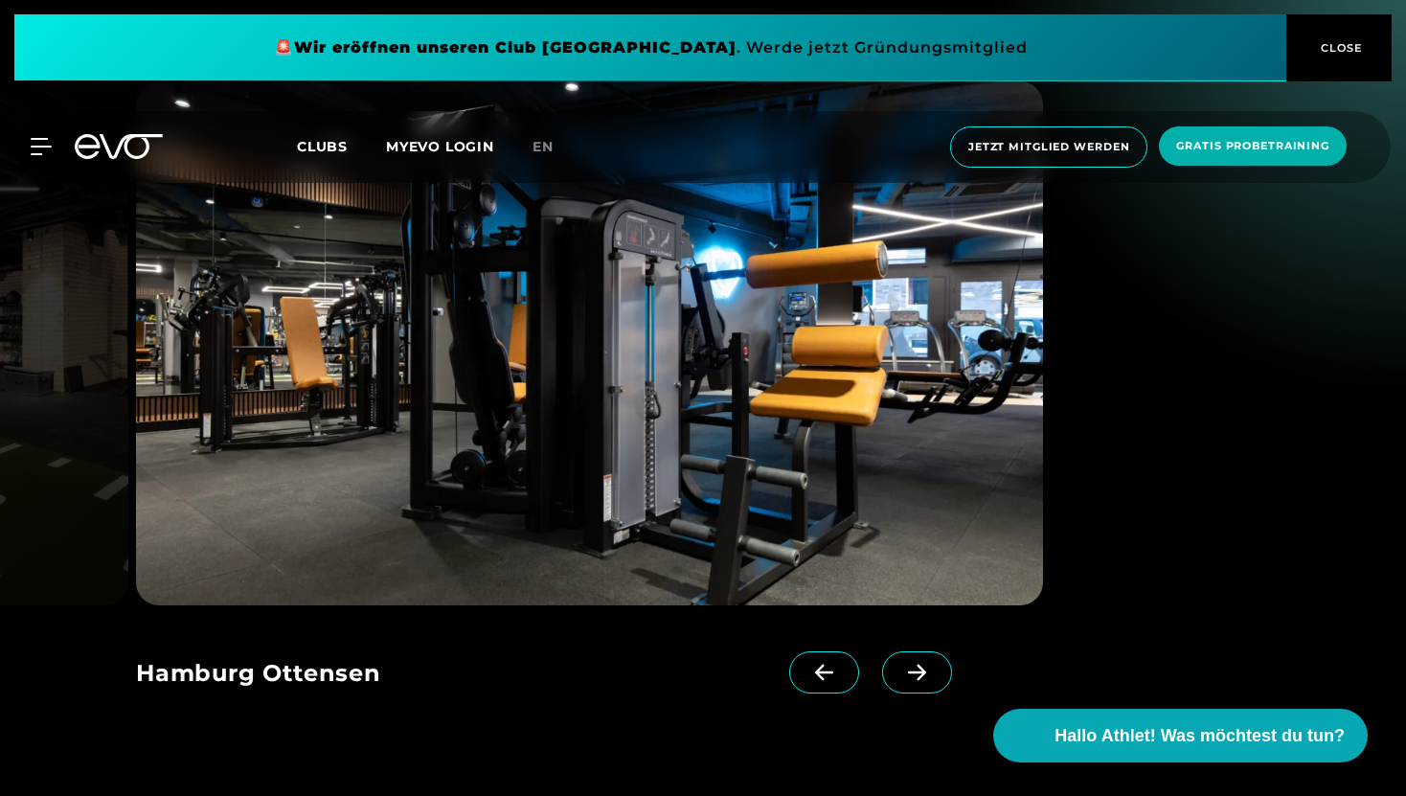
click at [901, 681] on icon at bounding box center [918, 672] width 34 height 17
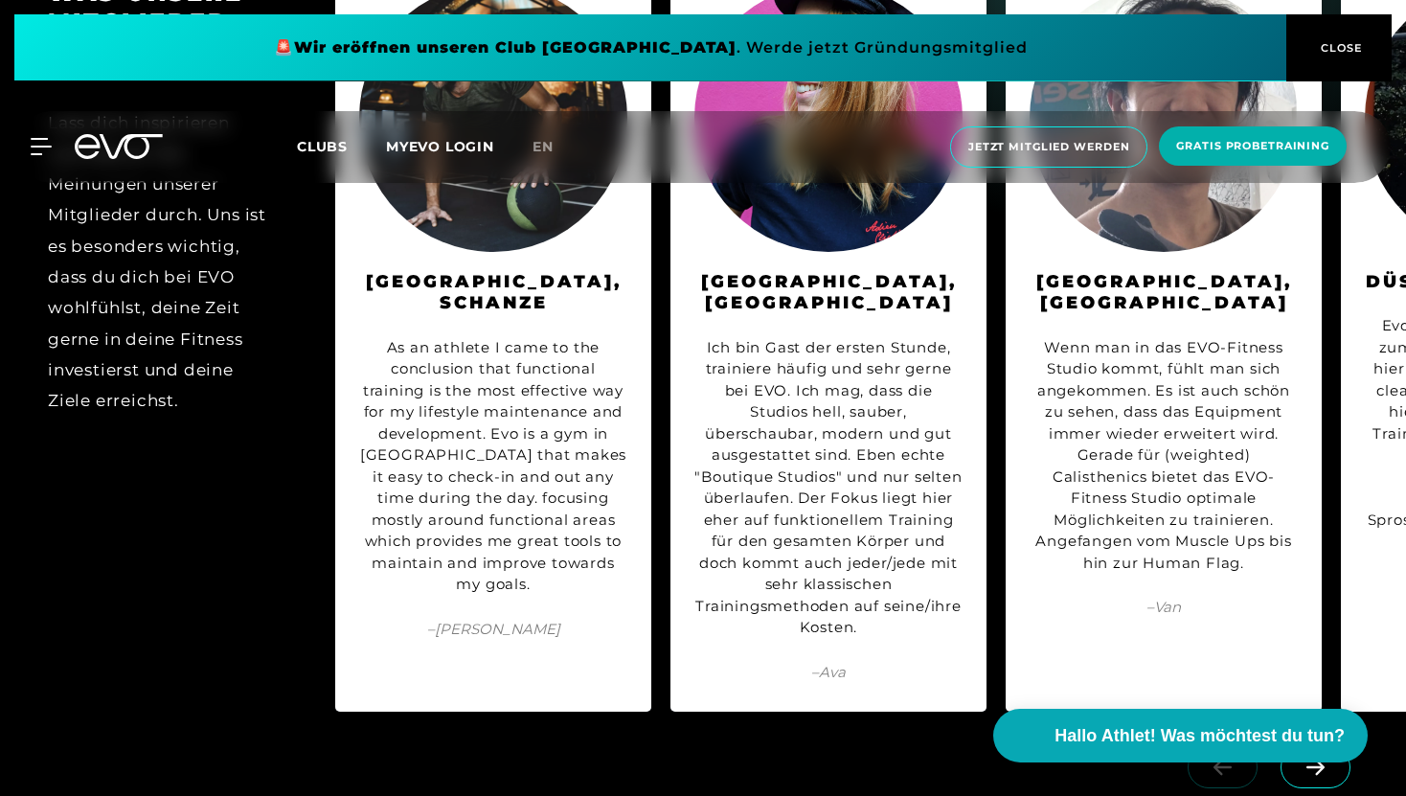
scroll to position [0, 1467]
